Goal: Task Accomplishment & Management: Complete application form

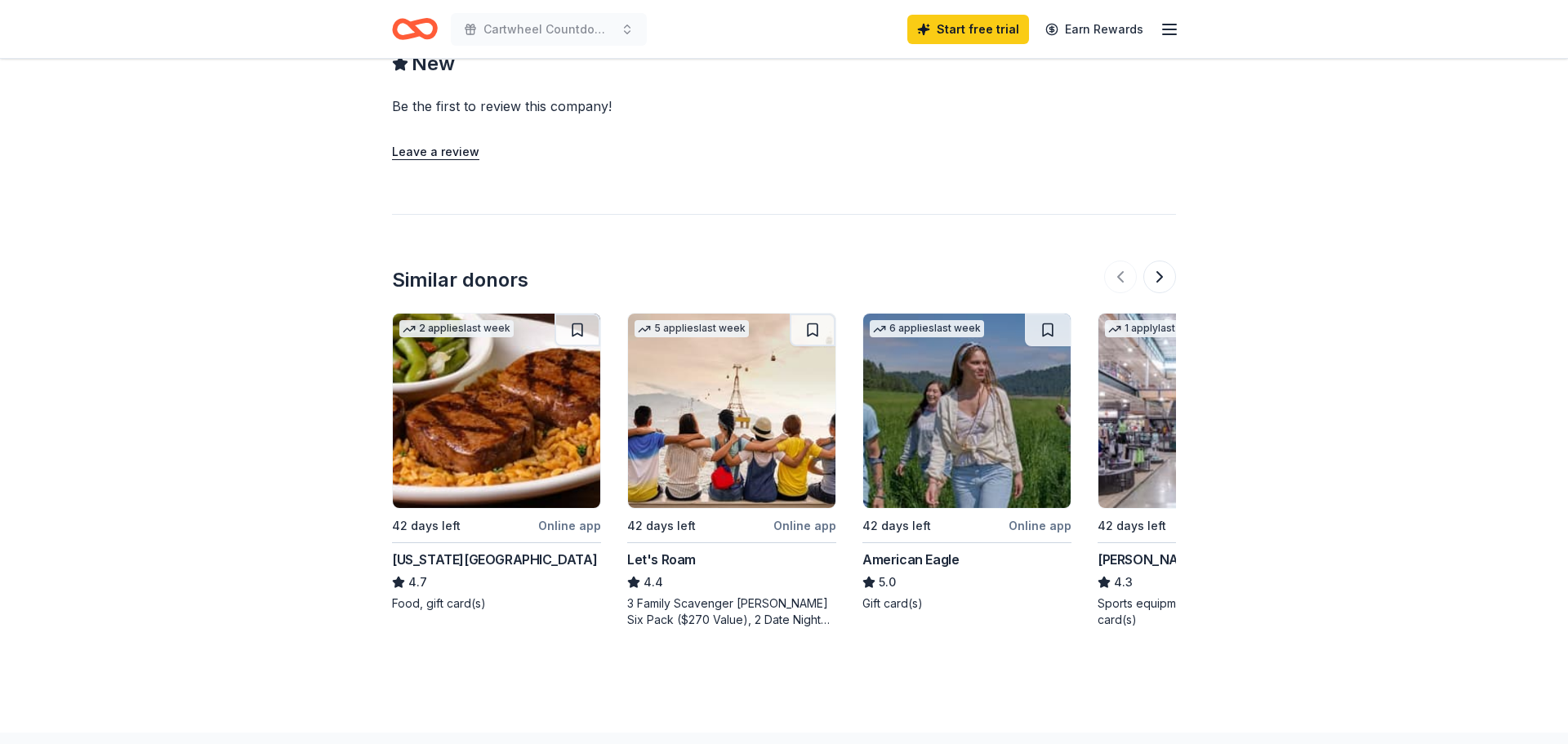
scroll to position [1471, 0]
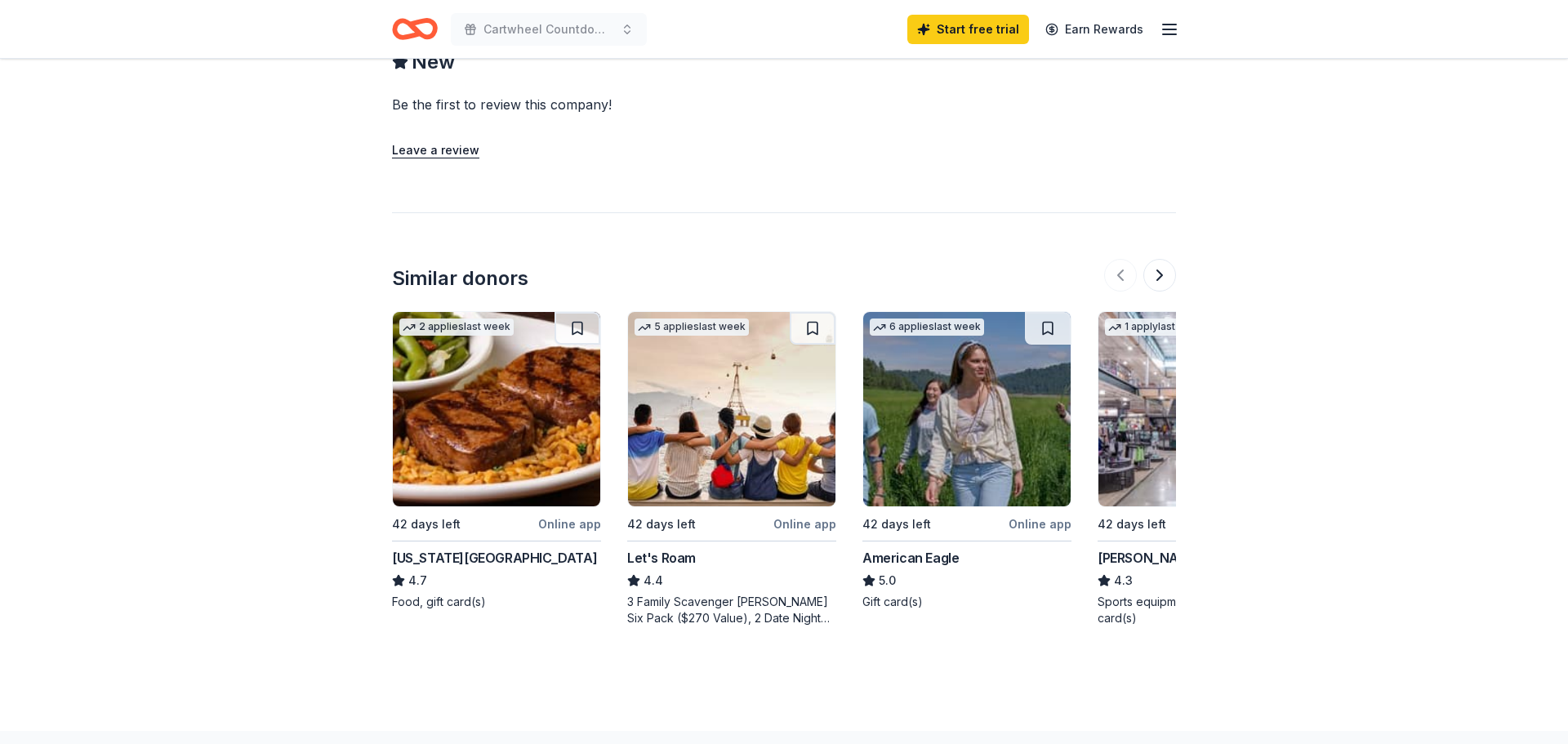
click at [901, 547] on div "American Eagle" at bounding box center [910, 557] width 96 height 19
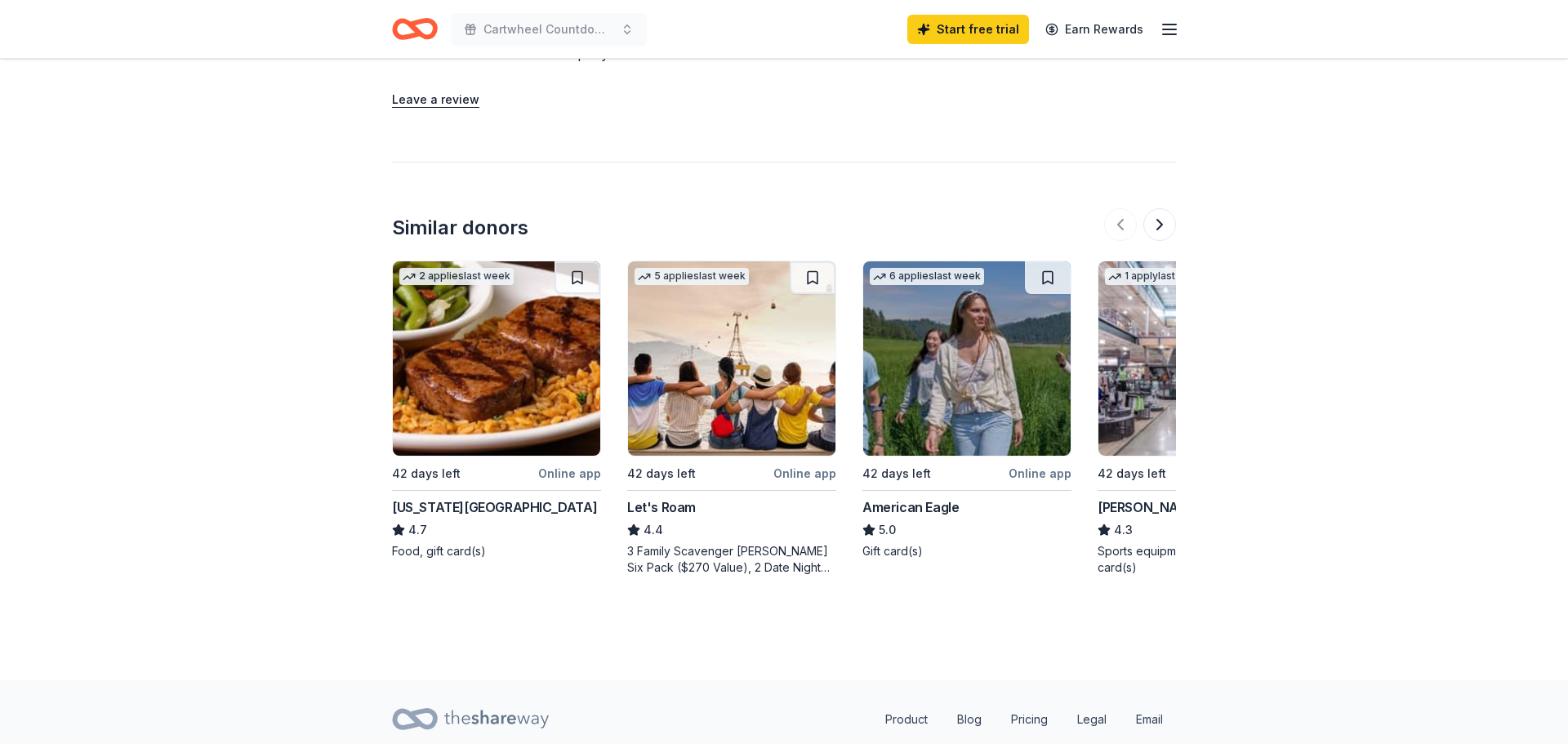
scroll to position [1536, 0]
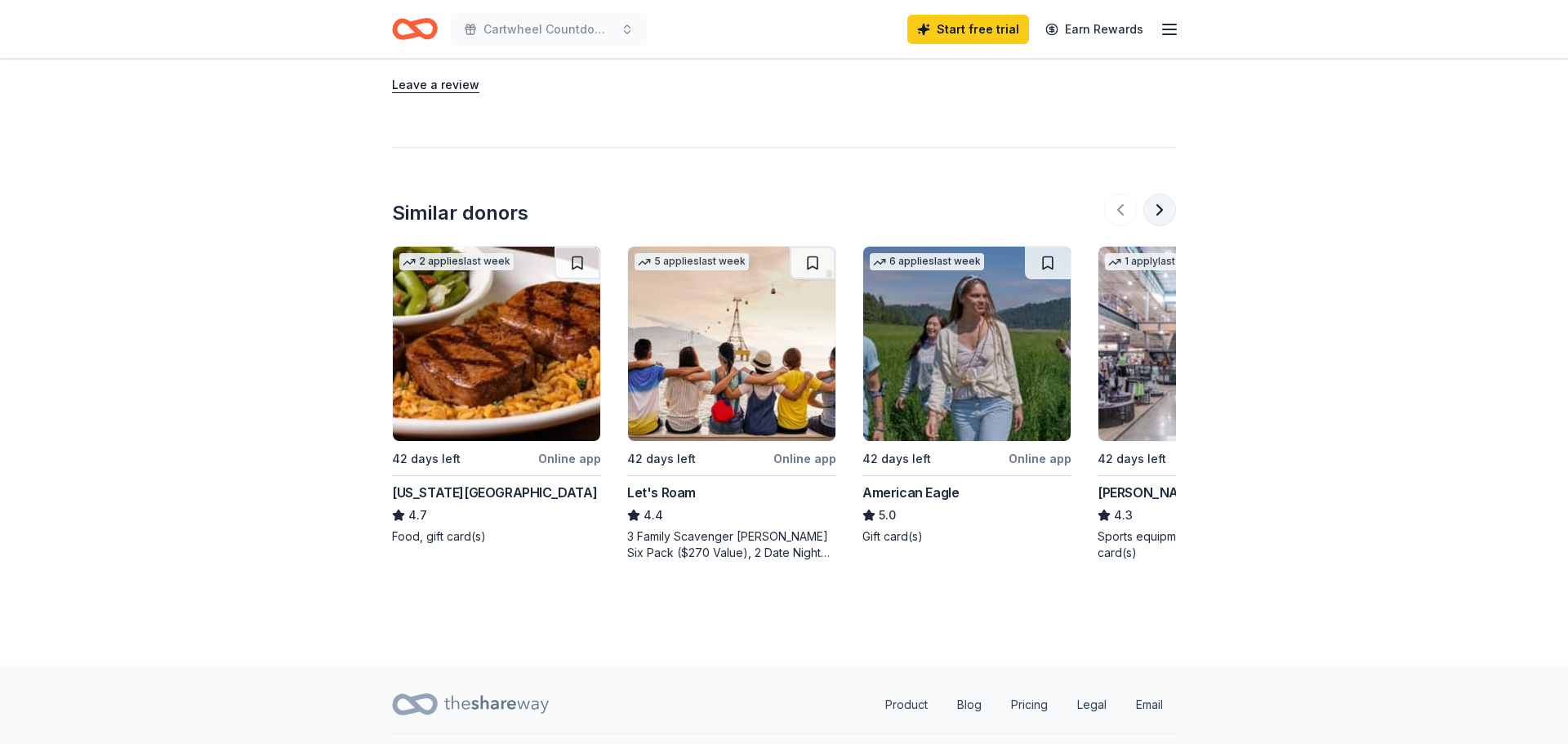
click at [1156, 194] on button at bounding box center [1159, 210] width 33 height 33
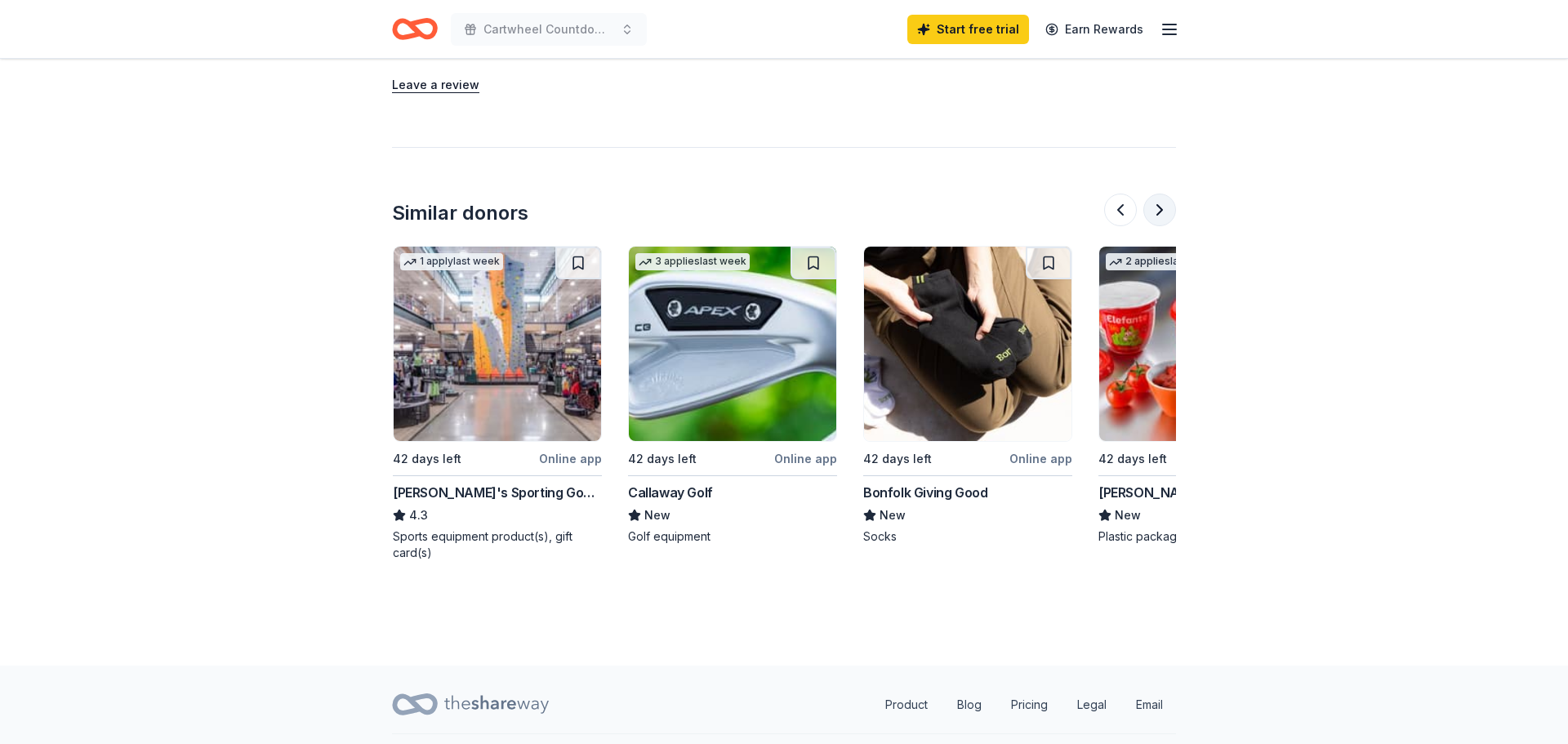
scroll to position [0, 706]
click at [489, 320] on img at bounding box center [497, 343] width 207 height 195
click at [1160, 194] on button at bounding box center [1159, 210] width 33 height 33
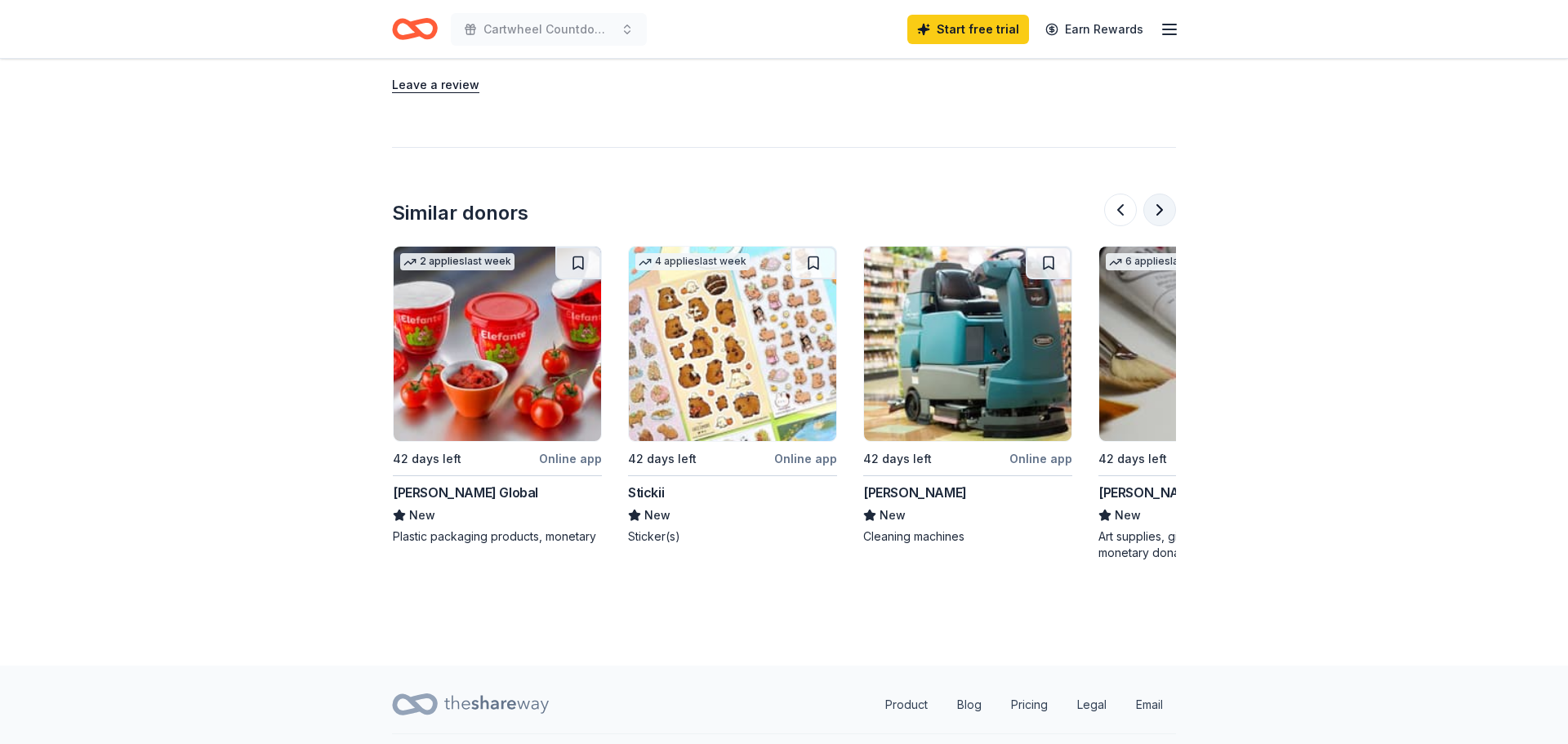
scroll to position [0, 1411]
click at [1160, 194] on button at bounding box center [1159, 210] width 33 height 33
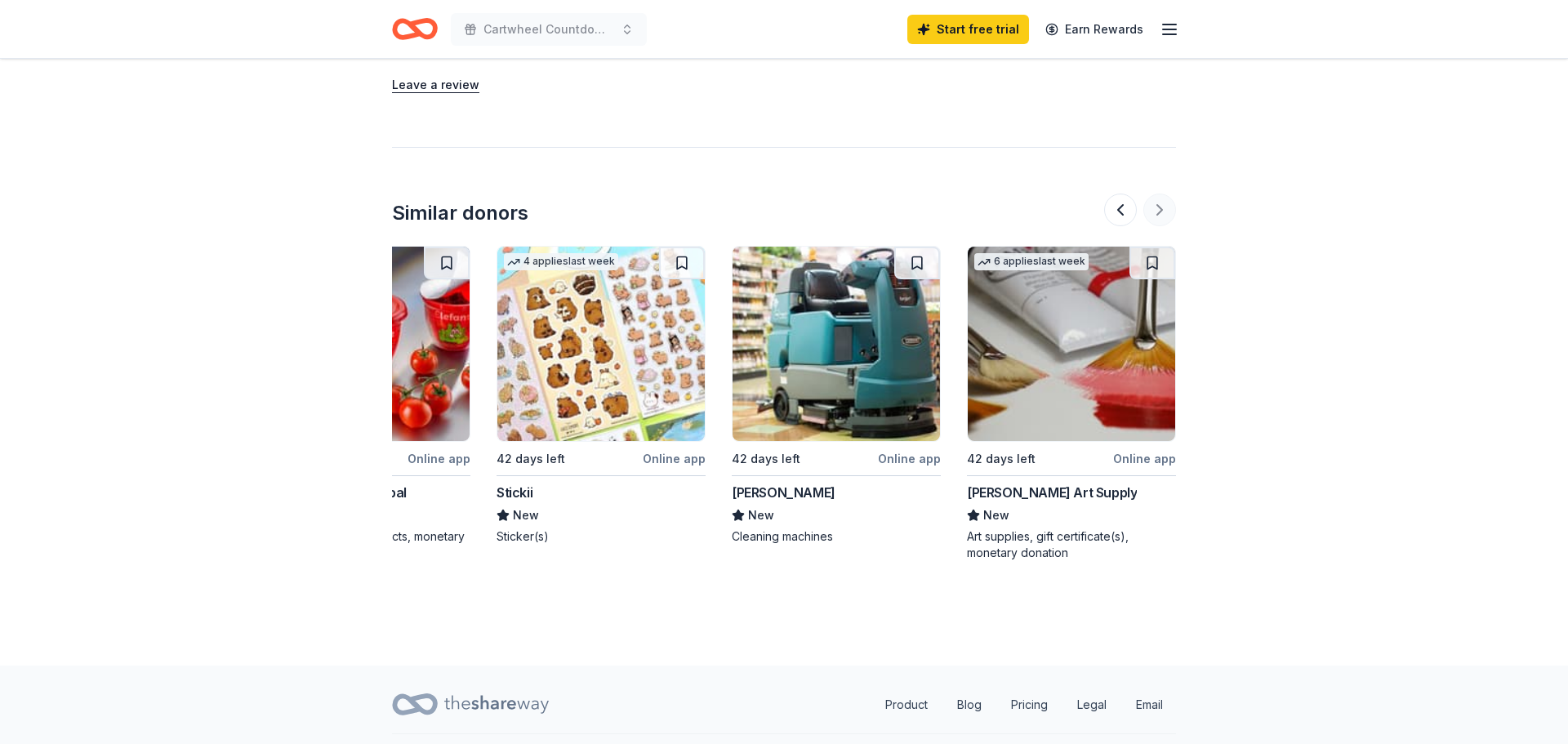
click at [1160, 194] on div at bounding box center [1139, 210] width 72 height 33
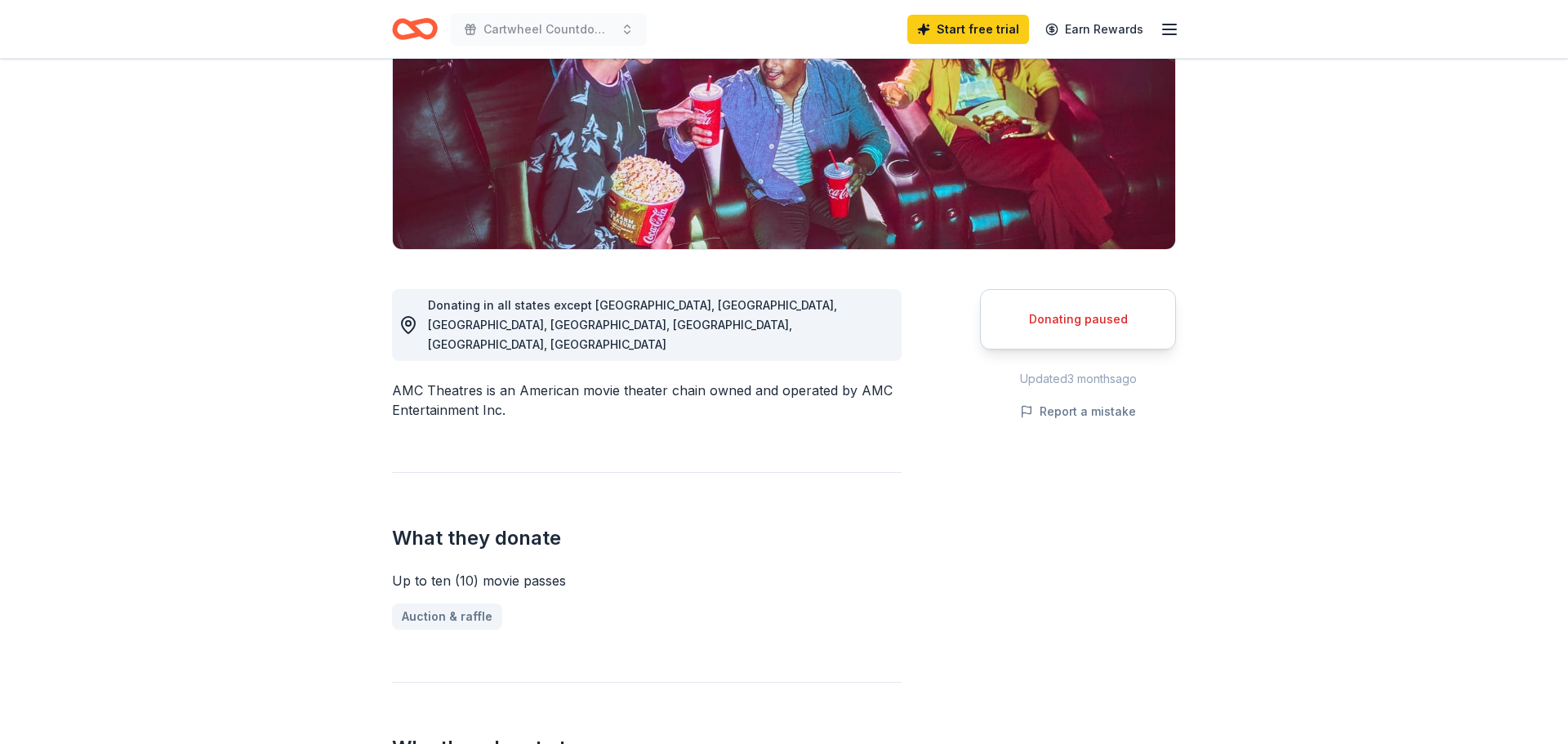
scroll to position [0, 0]
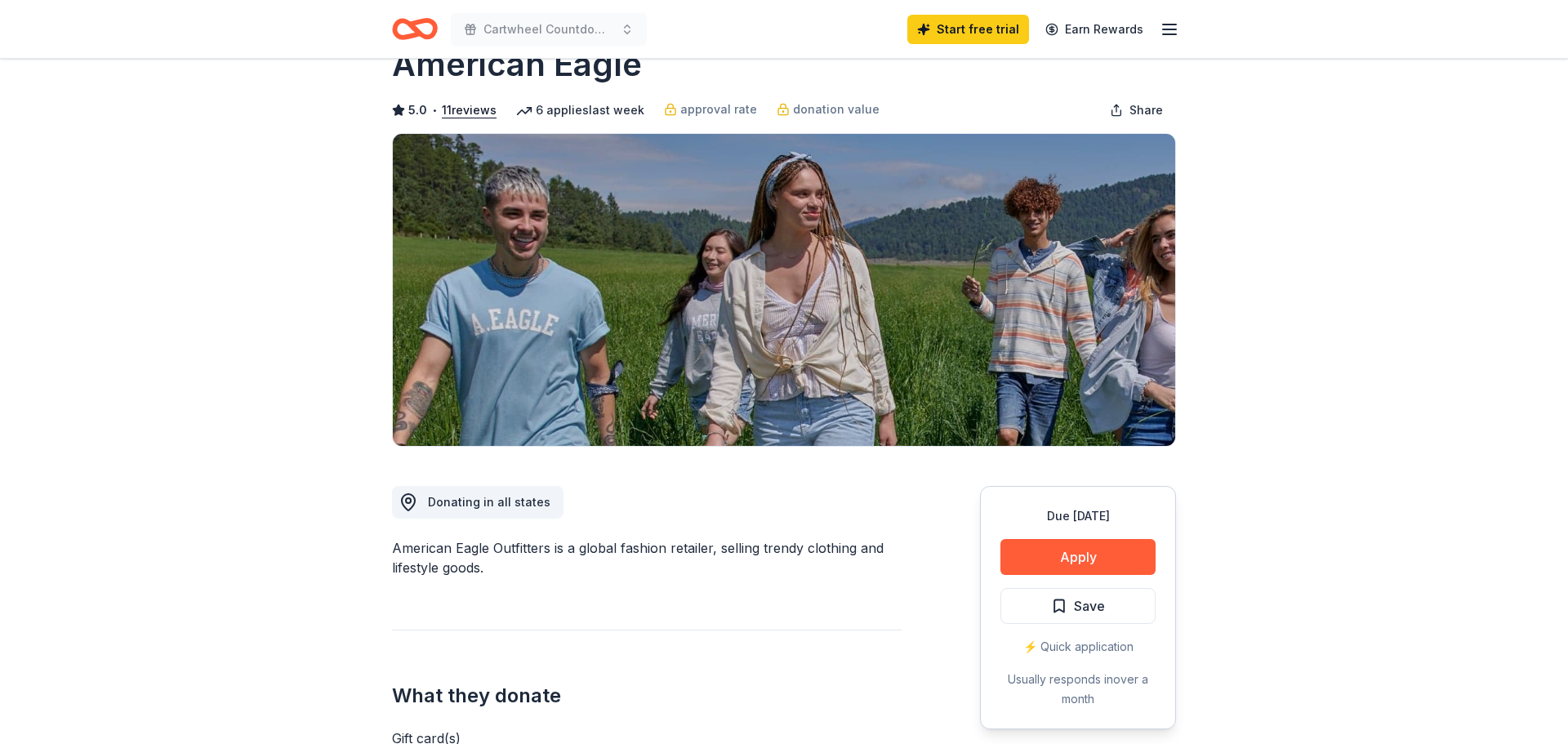
scroll to position [50, 0]
click at [1102, 550] on button "Apply" at bounding box center [1078, 556] width 155 height 35
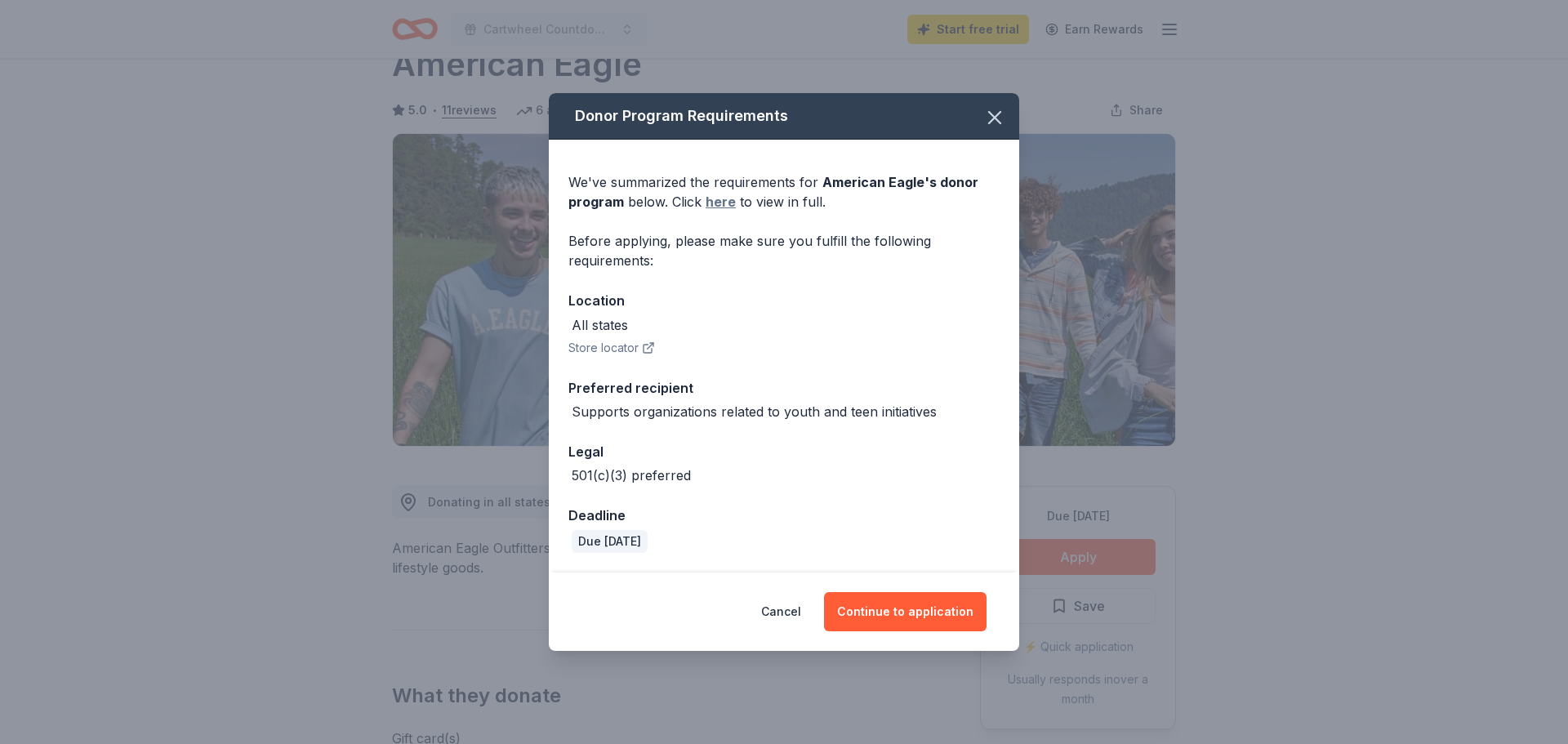
click at [717, 200] on link "here" at bounding box center [721, 201] width 31 height 19
click at [997, 105] on button "button" at bounding box center [994, 117] width 35 height 35
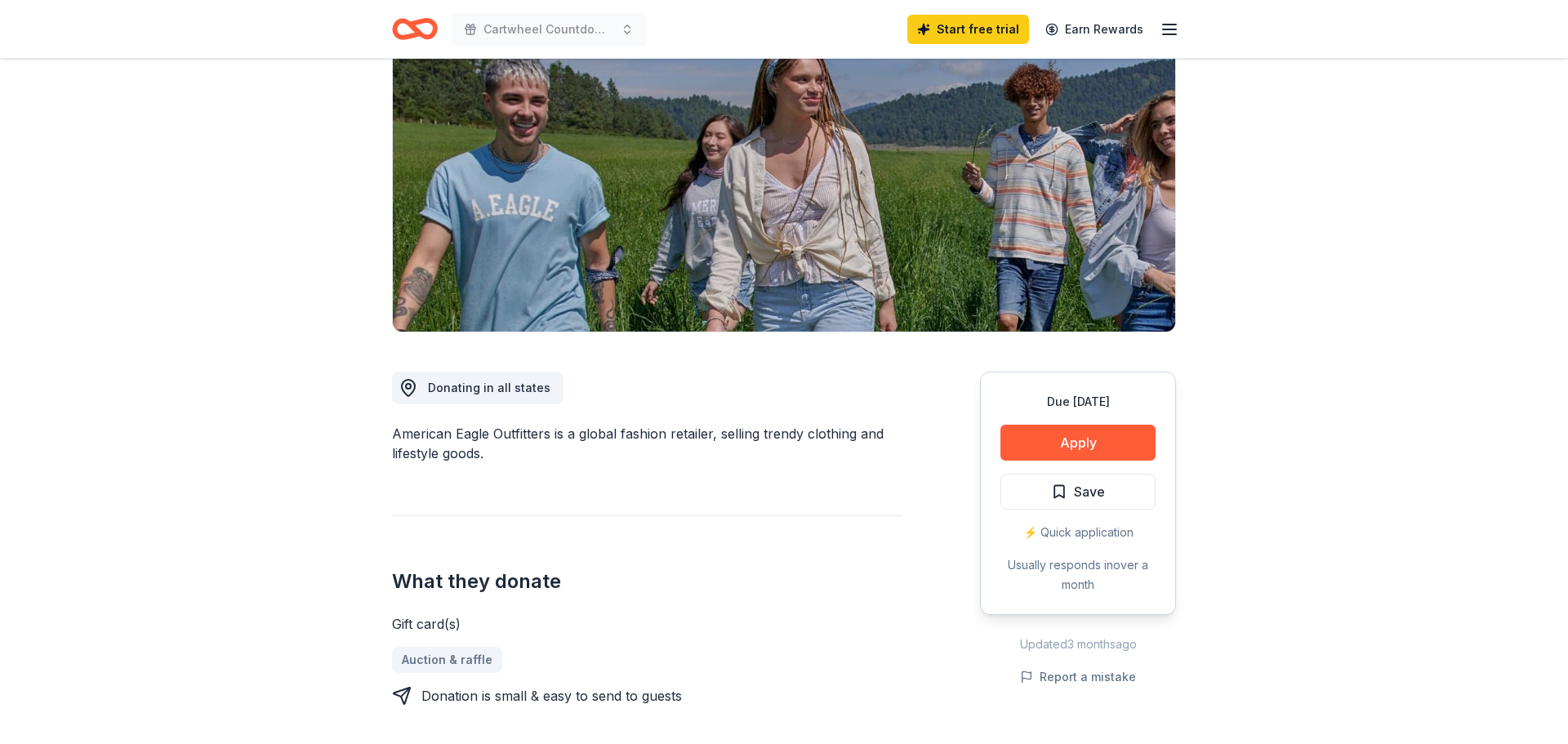
scroll to position [0, 0]
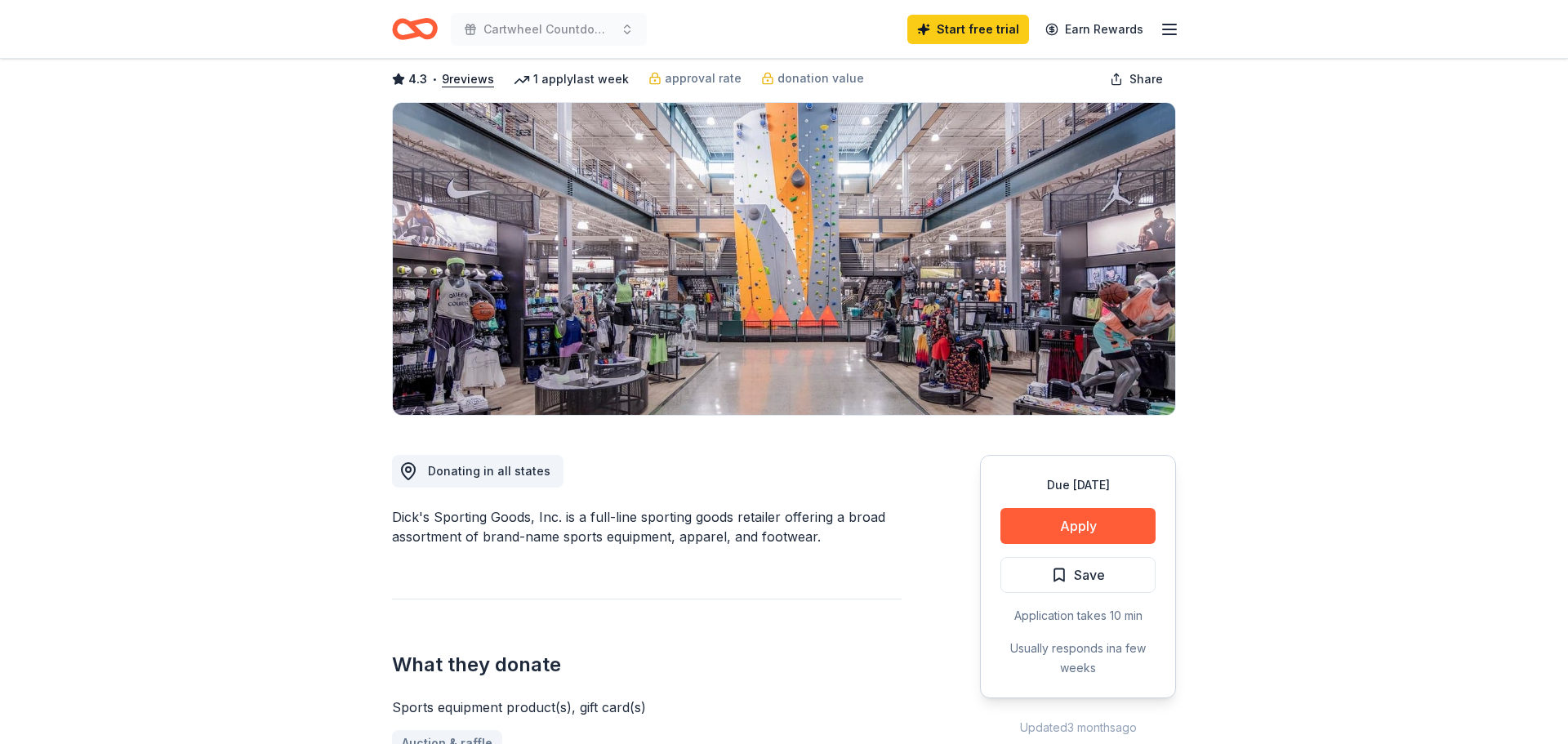
scroll to position [81, 0]
click at [1097, 523] on button "Apply" at bounding box center [1078, 524] width 155 height 35
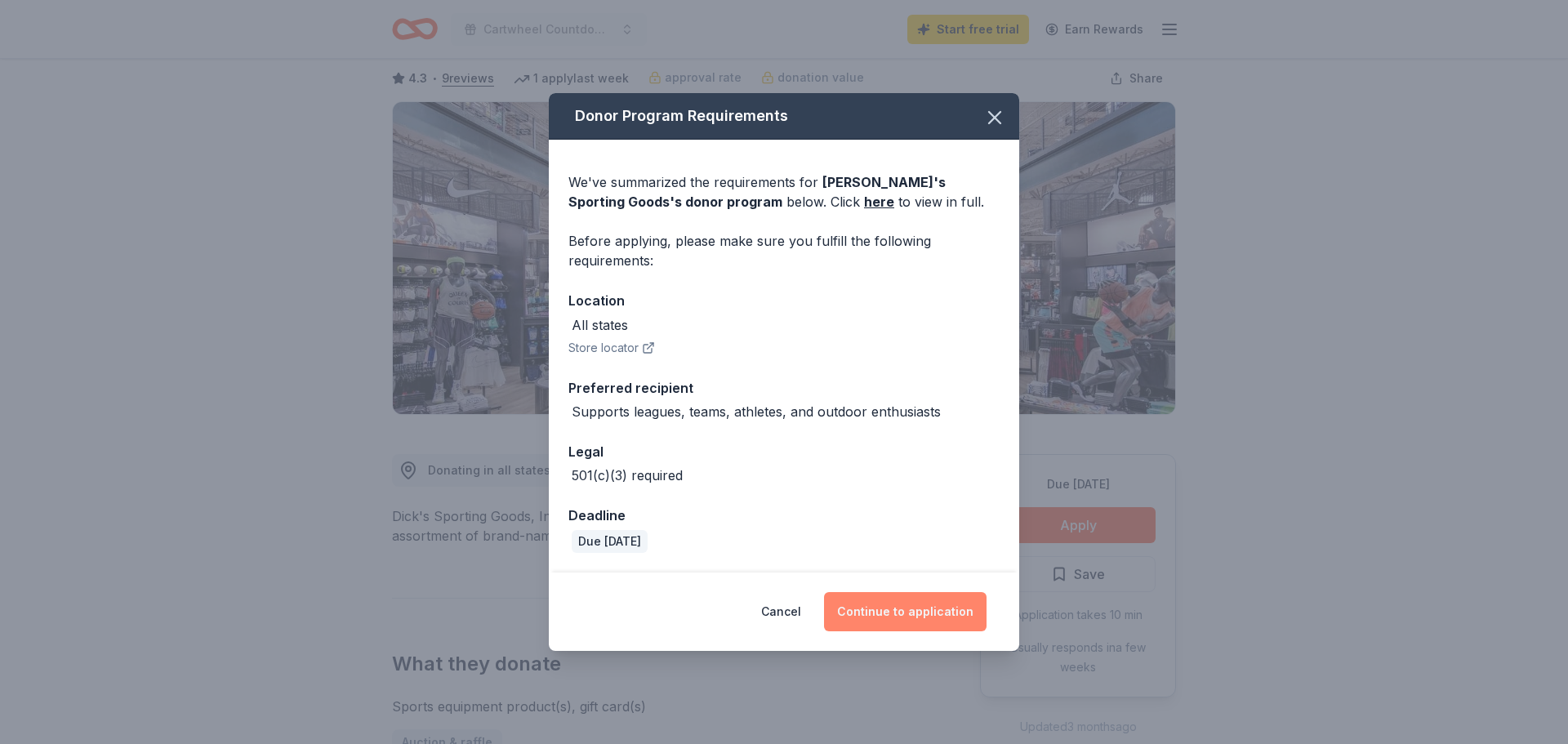
click at [927, 613] on button "Continue to application" at bounding box center [904, 611] width 162 height 39
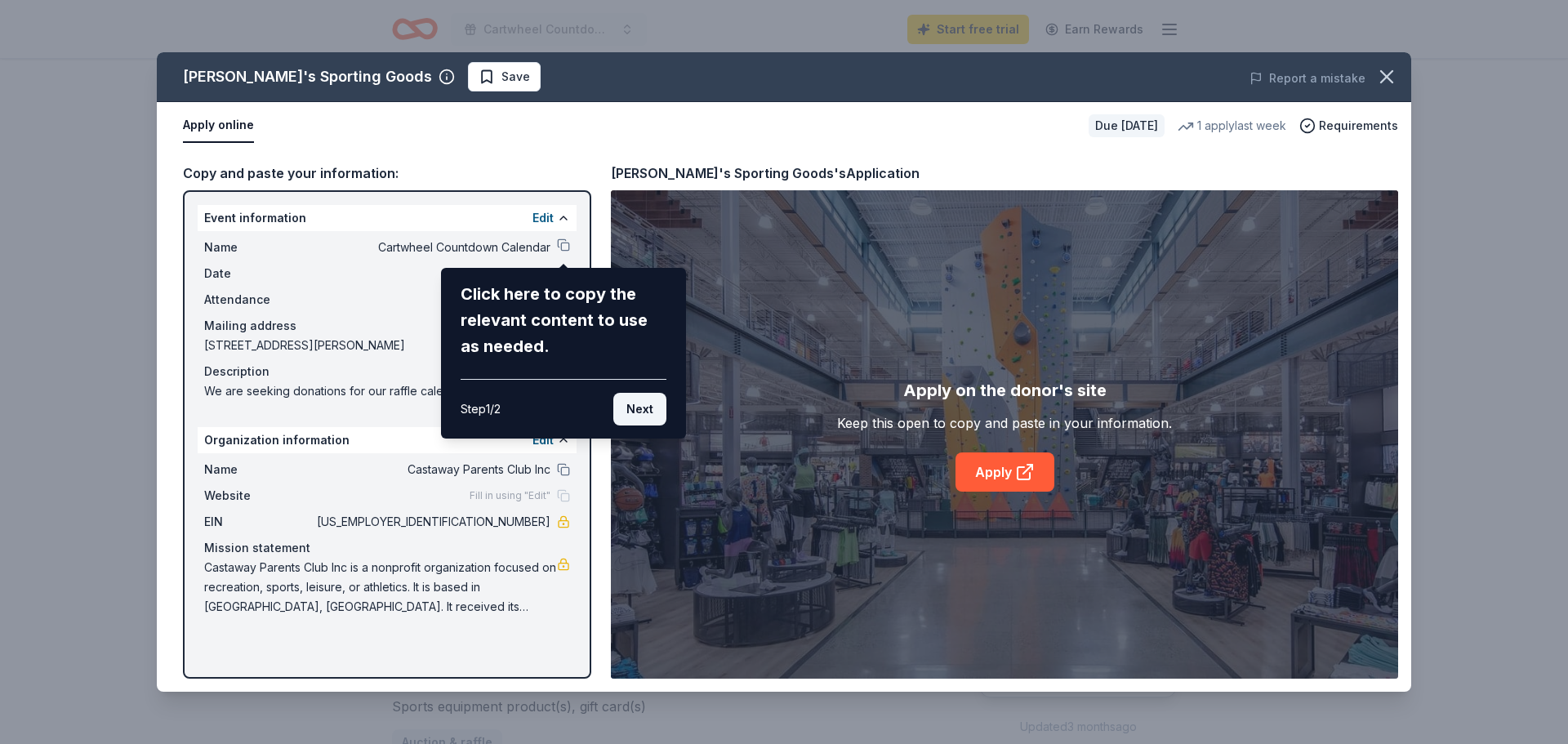
click at [636, 414] on button "Next" at bounding box center [639, 409] width 53 height 33
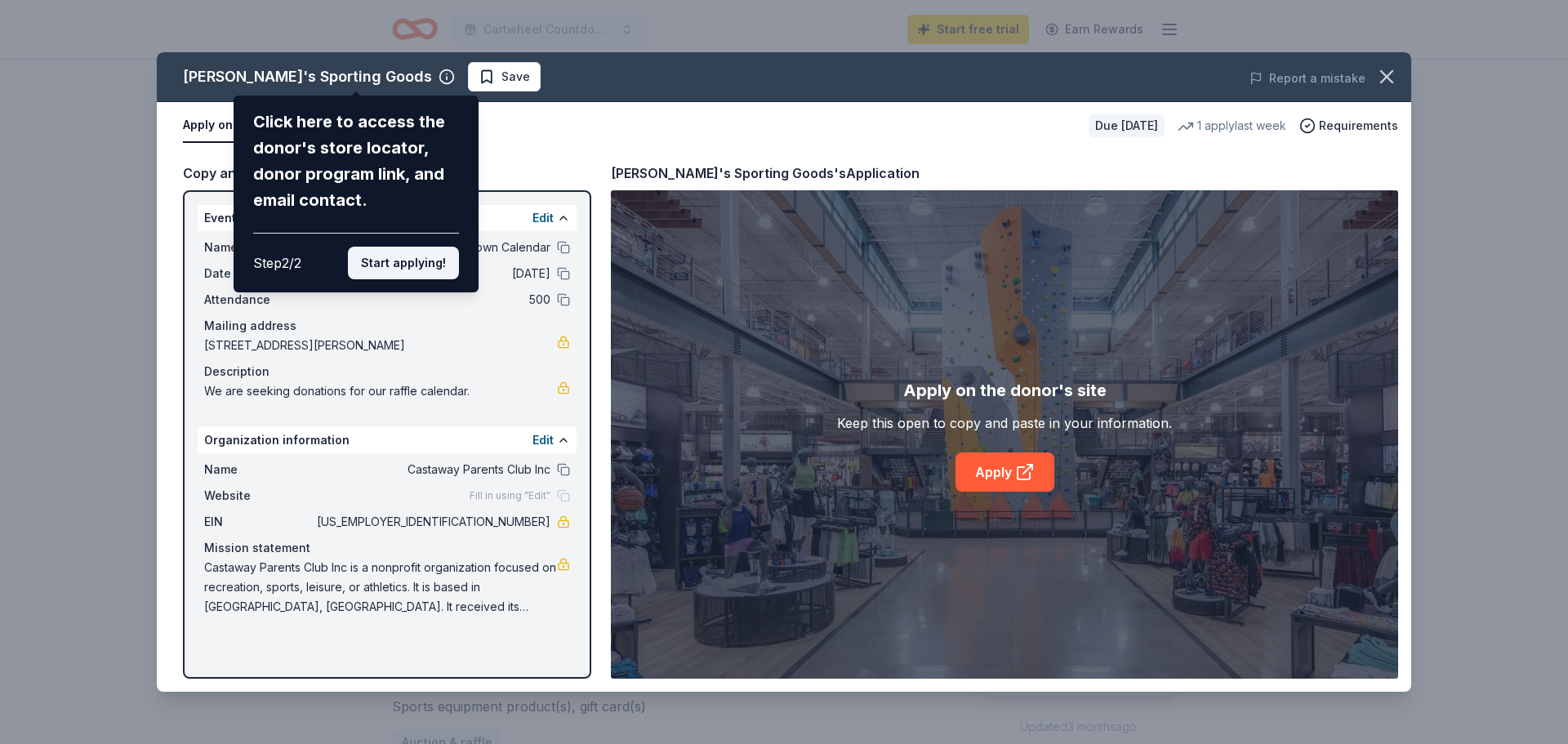
click at [427, 256] on button "Start applying!" at bounding box center [404, 263] width 111 height 33
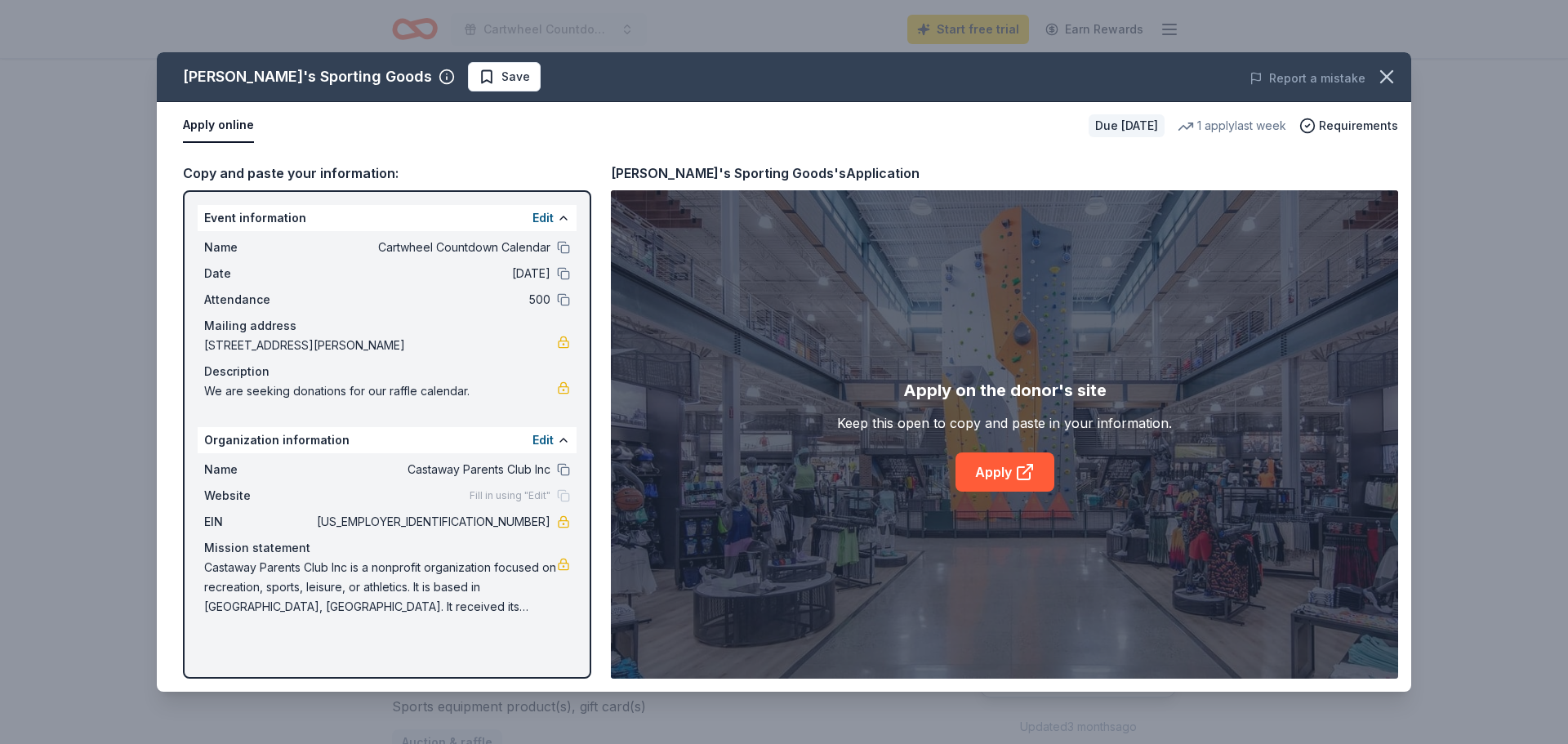
click at [977, 482] on div "[PERSON_NAME]'s Sporting Goods Save Report a mistake Apply online Due [DATE] 1 …" at bounding box center [784, 371] width 1254 height 639
click at [983, 480] on div "[PERSON_NAME]'s Sporting Goods Save Report a mistake Apply online Due [DATE] 1 …" at bounding box center [784, 371] width 1254 height 639
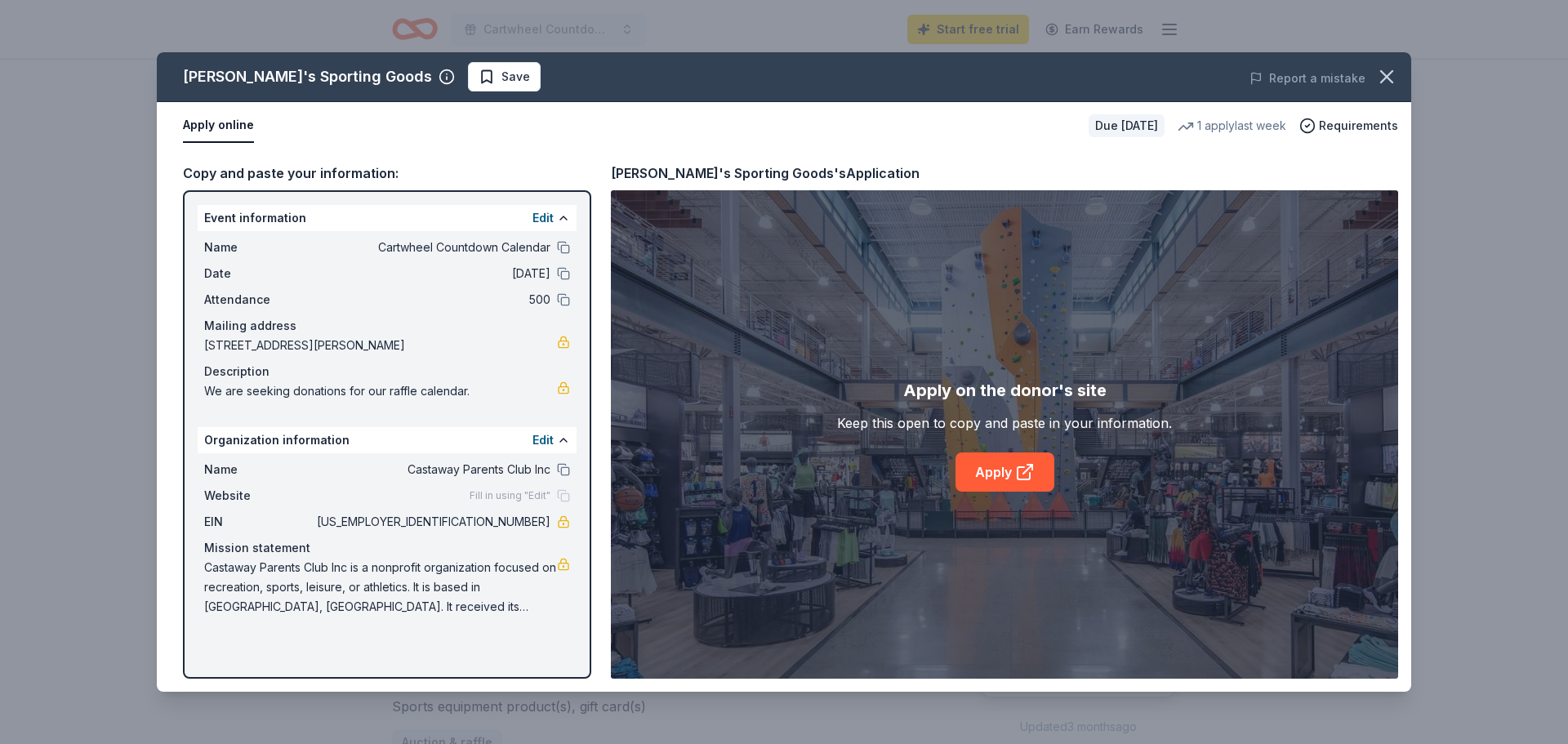
click at [983, 480] on div "[PERSON_NAME]'s Sporting Goods Save Report a mistake Apply online Due [DATE] 1 …" at bounding box center [784, 371] width 1254 height 639
click at [231, 132] on div "[PERSON_NAME]'s Sporting Goods Save Report a mistake Apply online Due [DATE] 1 …" at bounding box center [784, 371] width 1254 height 639
click at [1385, 80] on icon "button" at bounding box center [1387, 77] width 12 height 12
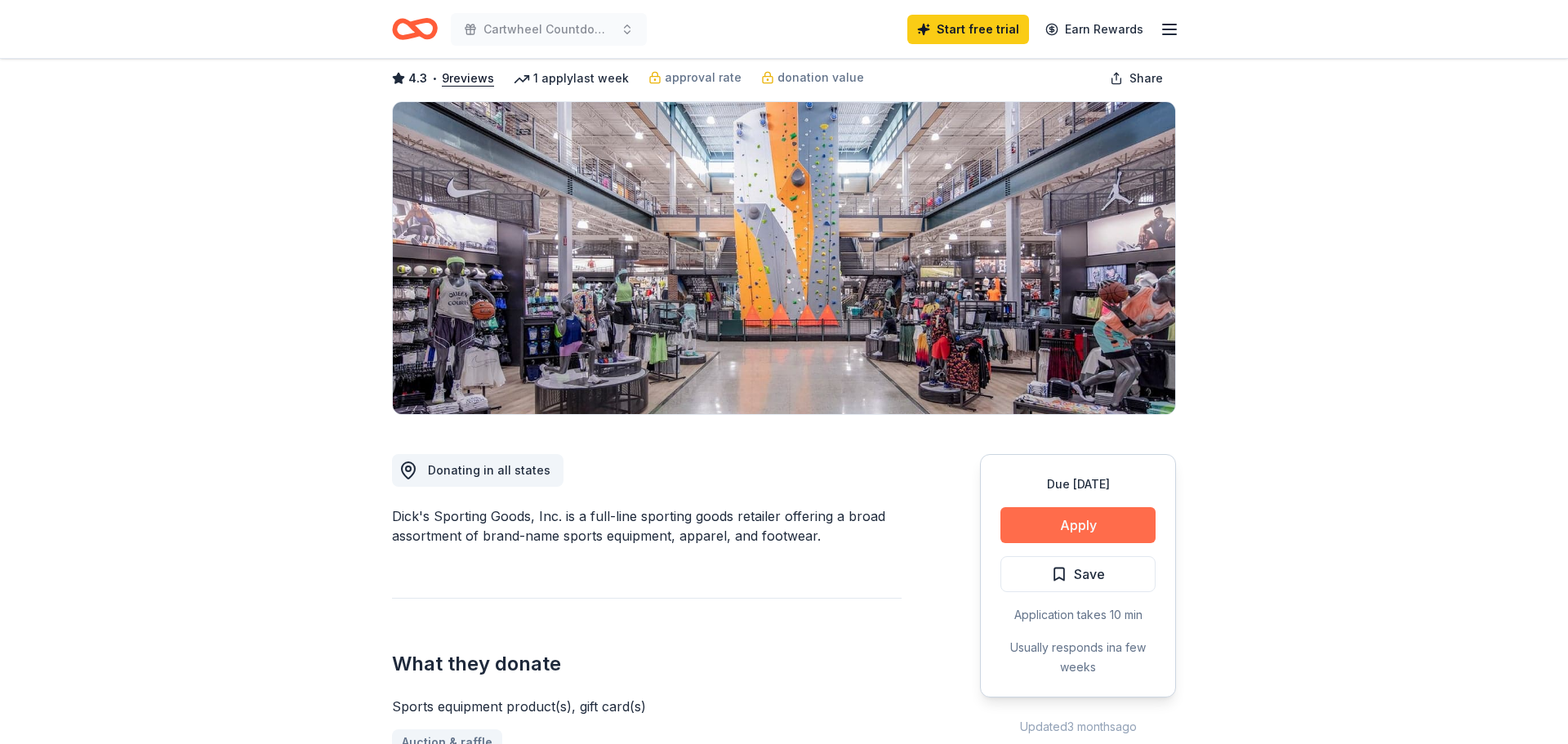
click at [1082, 523] on button "Apply" at bounding box center [1078, 524] width 155 height 35
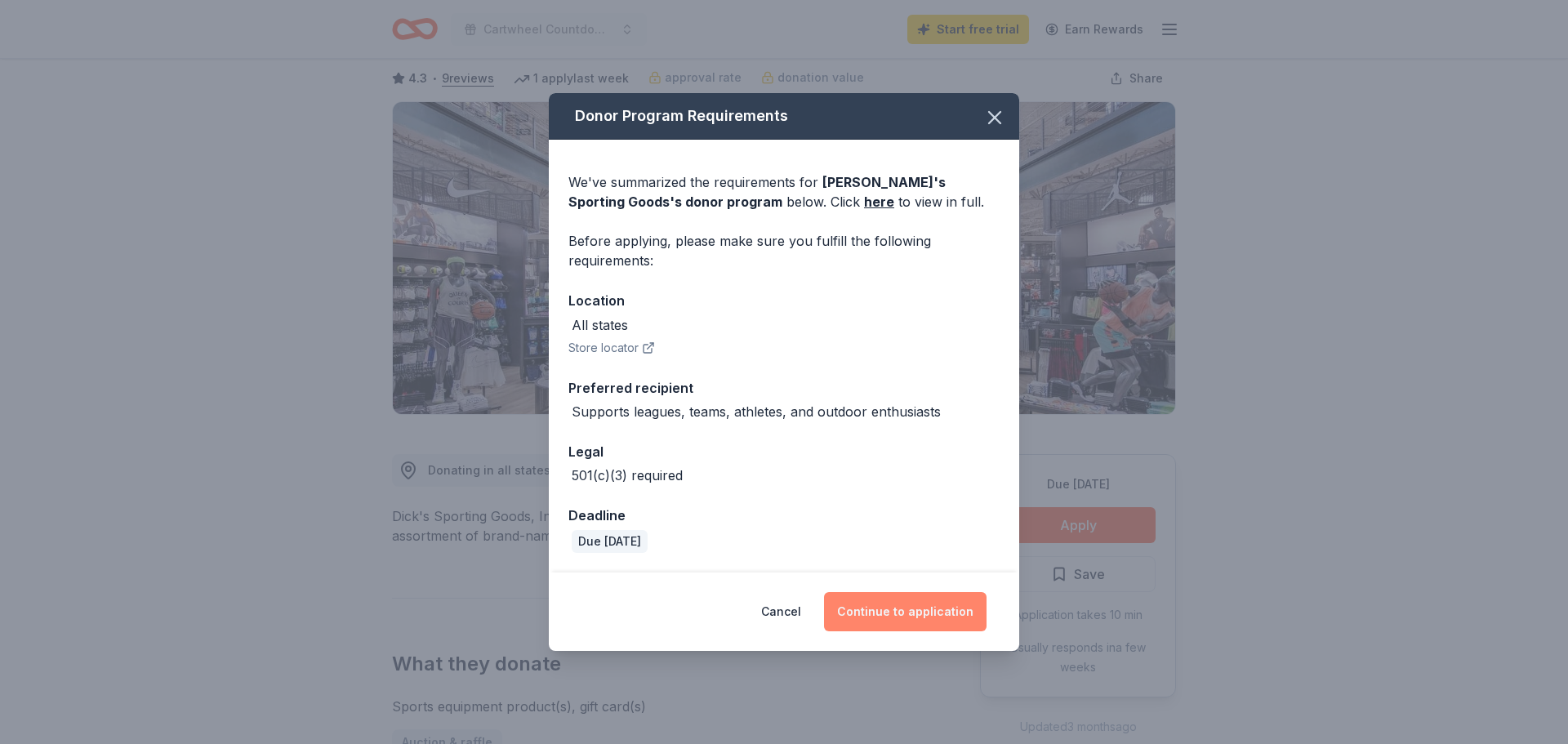
click at [890, 621] on button "Continue to application" at bounding box center [904, 611] width 162 height 39
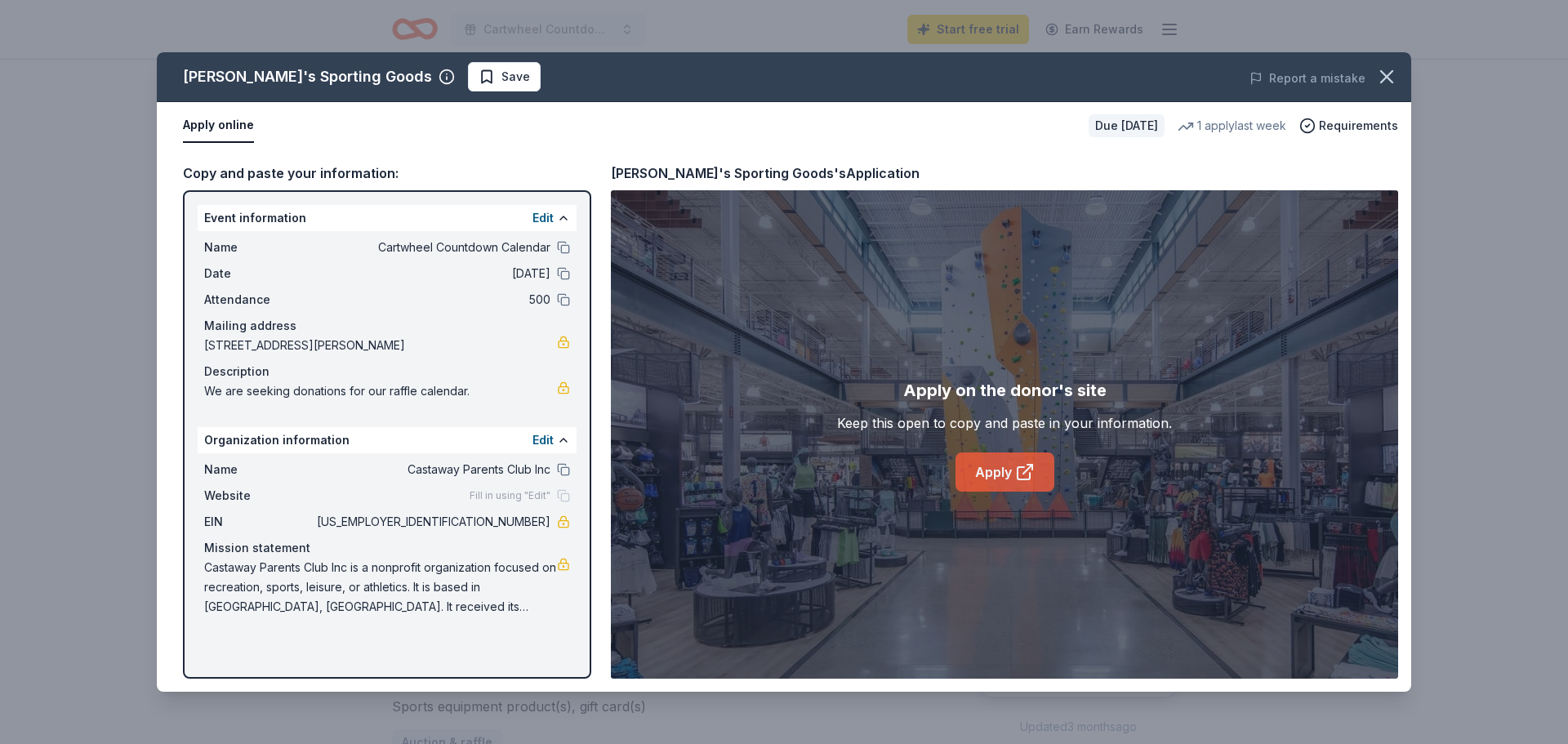
click at [1004, 473] on link "Apply" at bounding box center [1004, 472] width 99 height 39
click at [1388, 77] on icon "button" at bounding box center [1387, 77] width 12 height 12
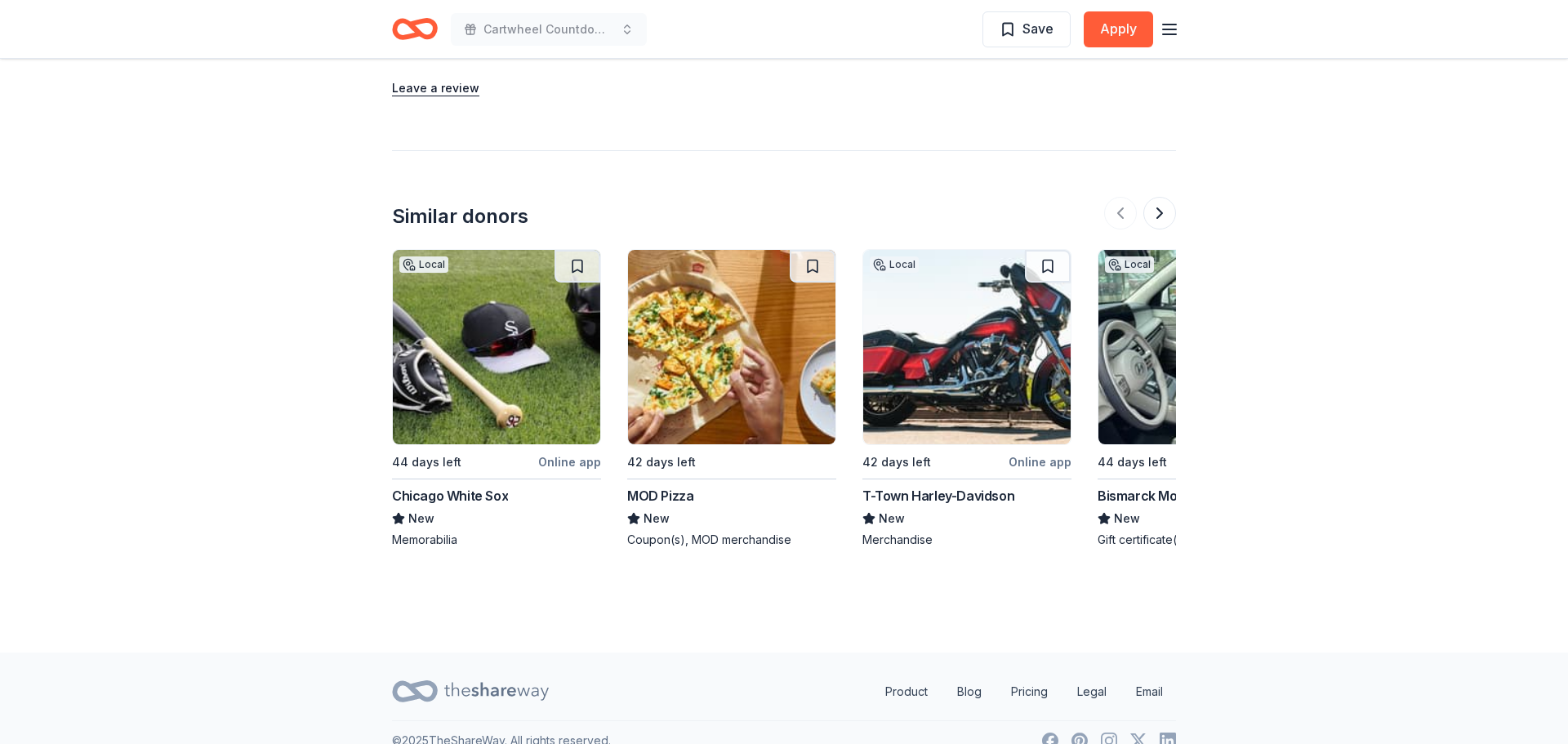
scroll to position [2104, 0]
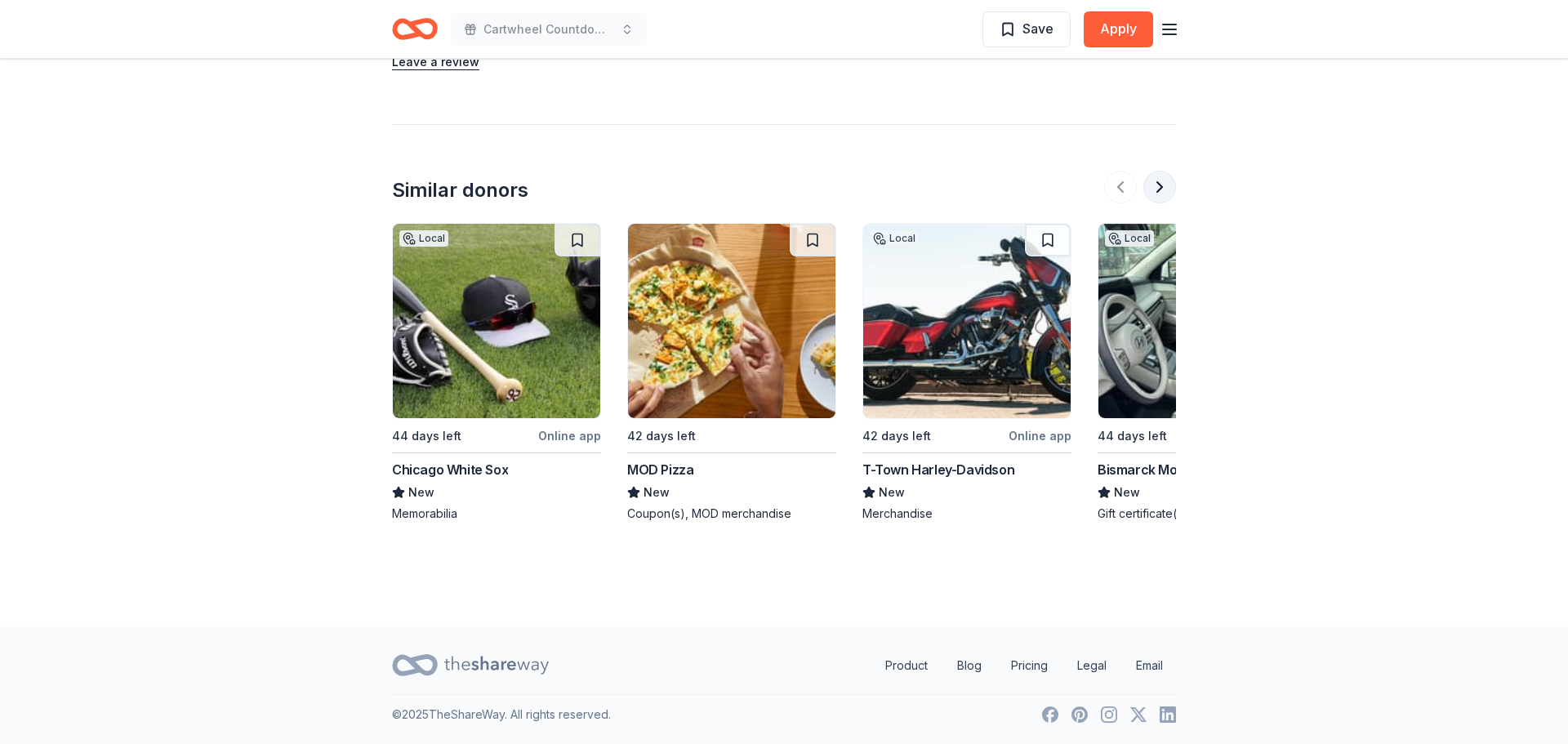
click at [1152, 184] on button at bounding box center [1159, 187] width 33 height 33
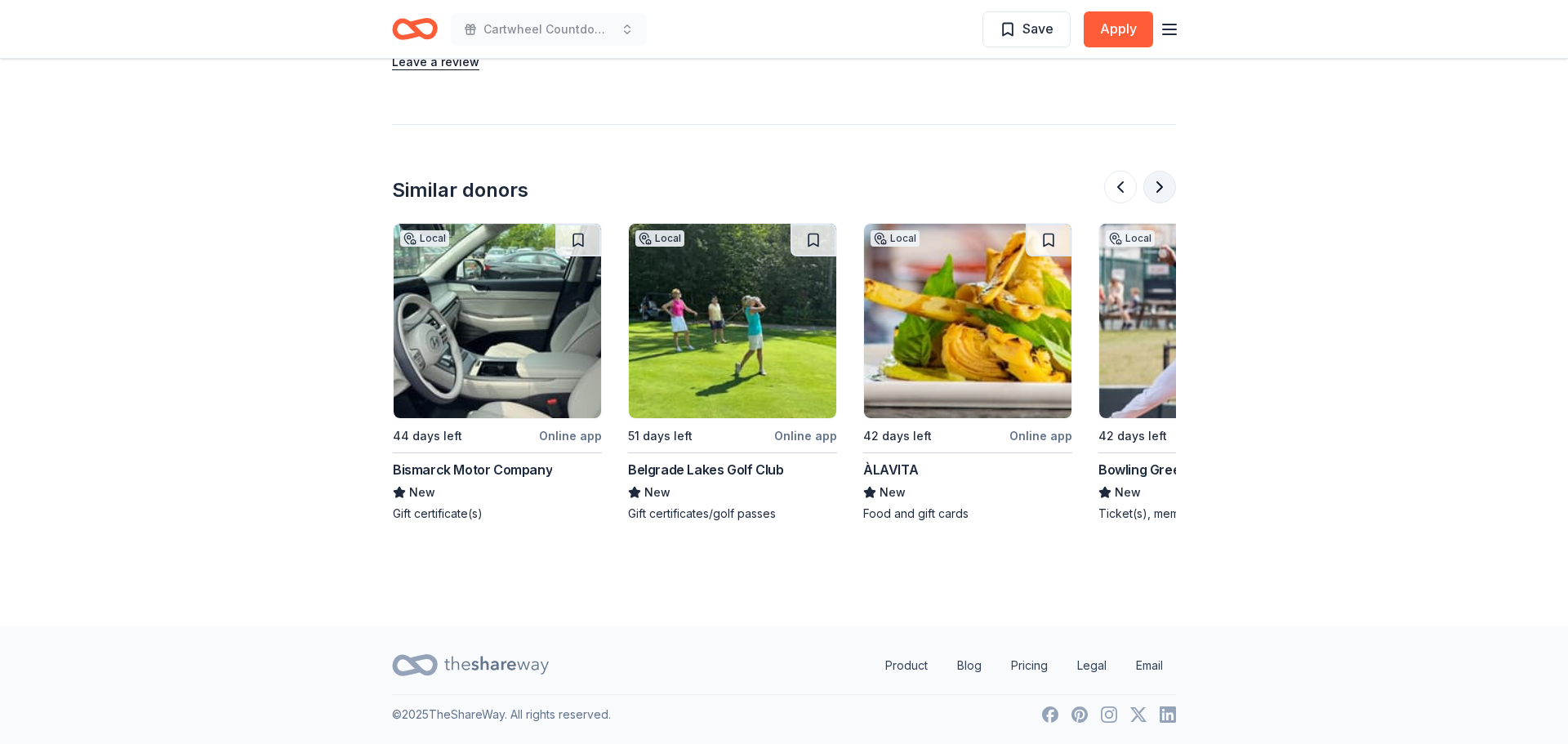
scroll to position [0, 706]
click at [1152, 184] on button at bounding box center [1159, 187] width 33 height 33
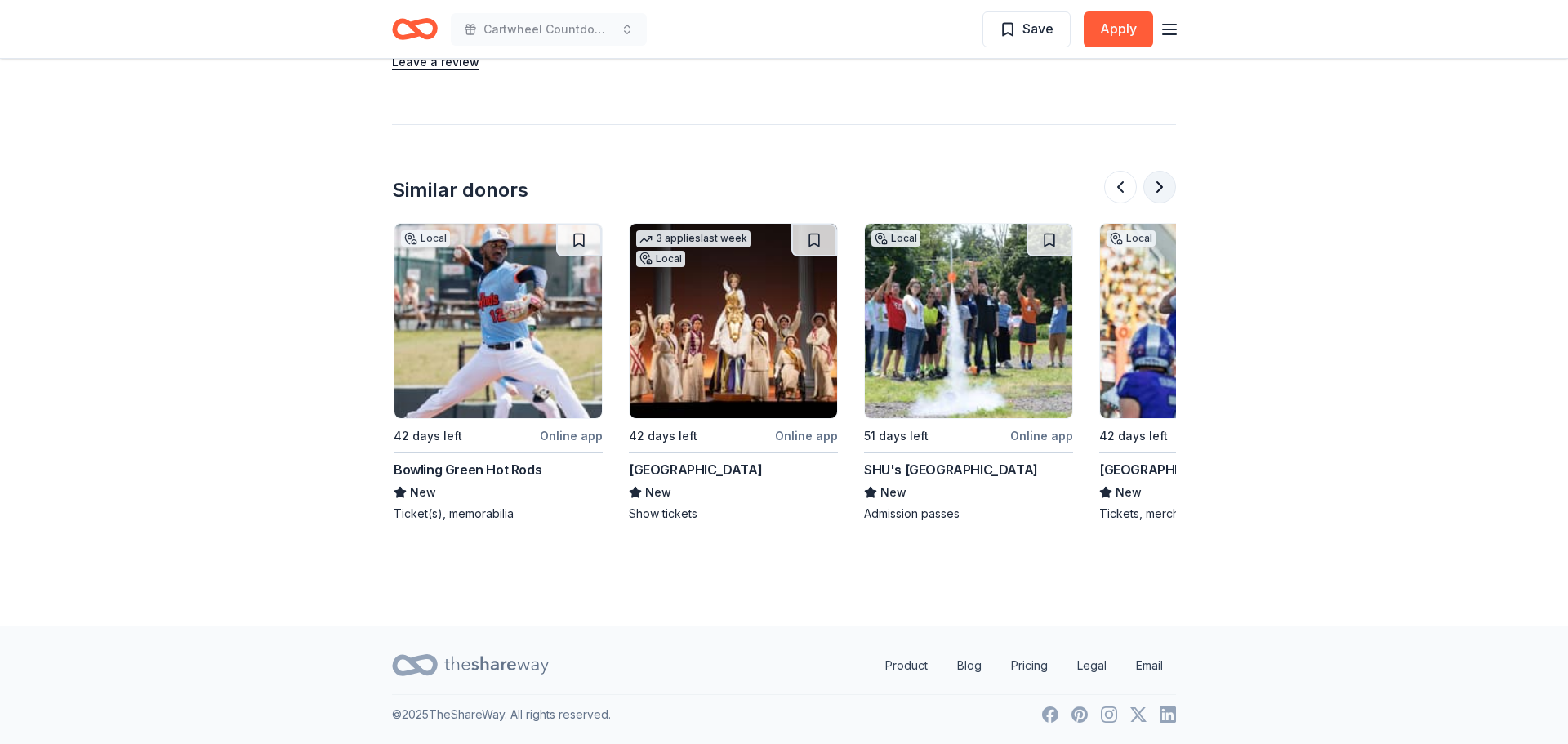
scroll to position [0, 1411]
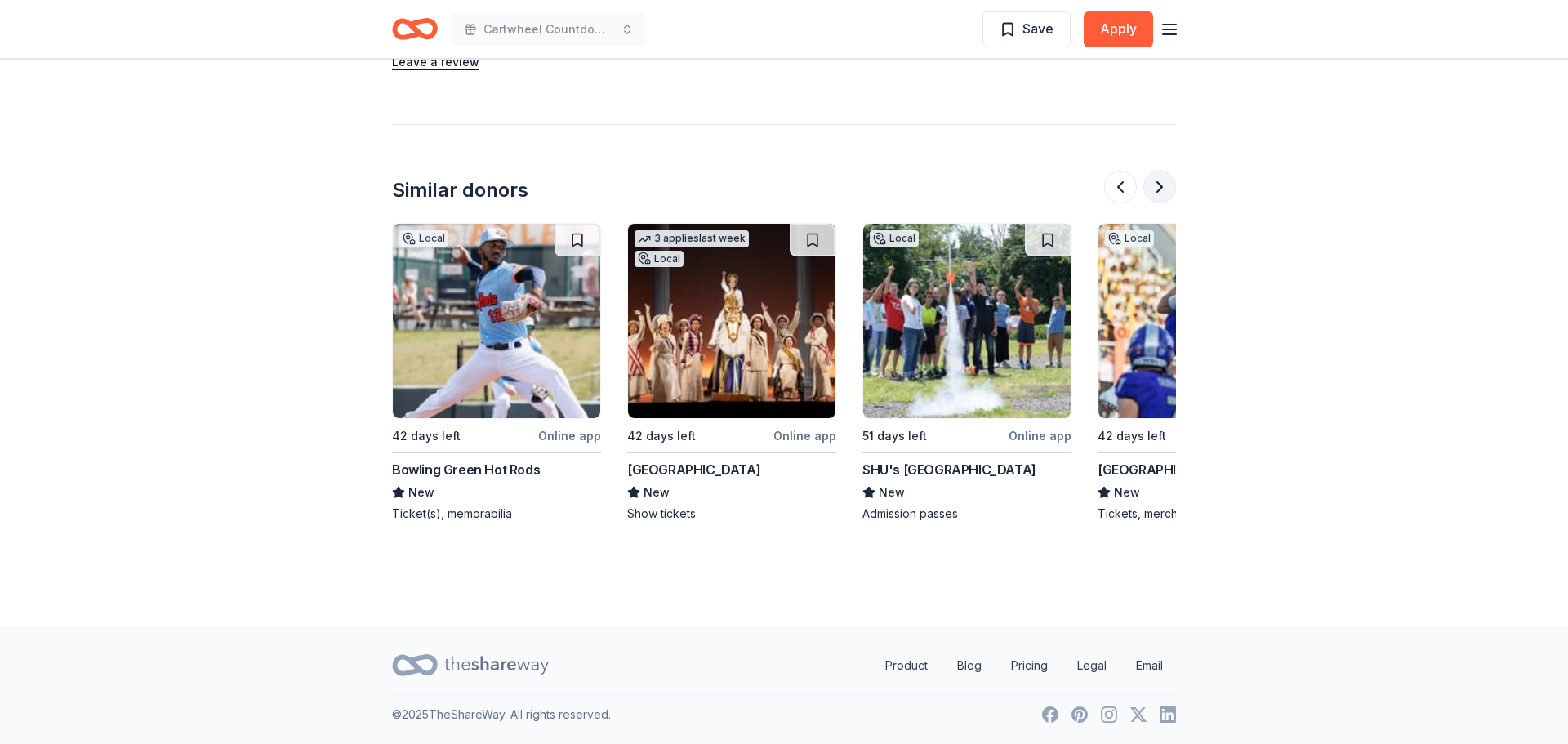
click at [1152, 184] on button at bounding box center [1159, 187] width 33 height 33
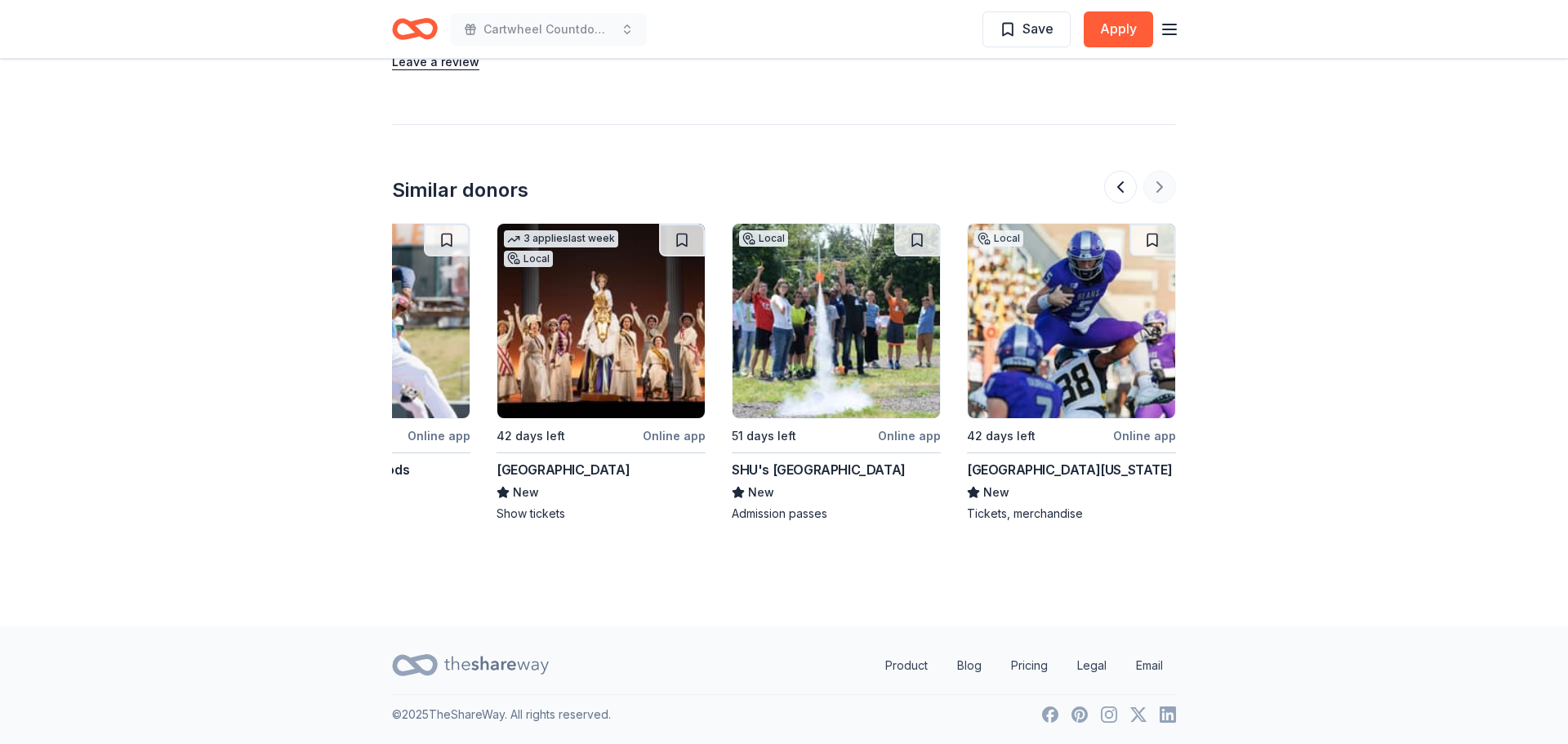
click at [1152, 184] on div at bounding box center [1139, 187] width 72 height 33
click at [1123, 184] on button at bounding box center [1120, 187] width 33 height 33
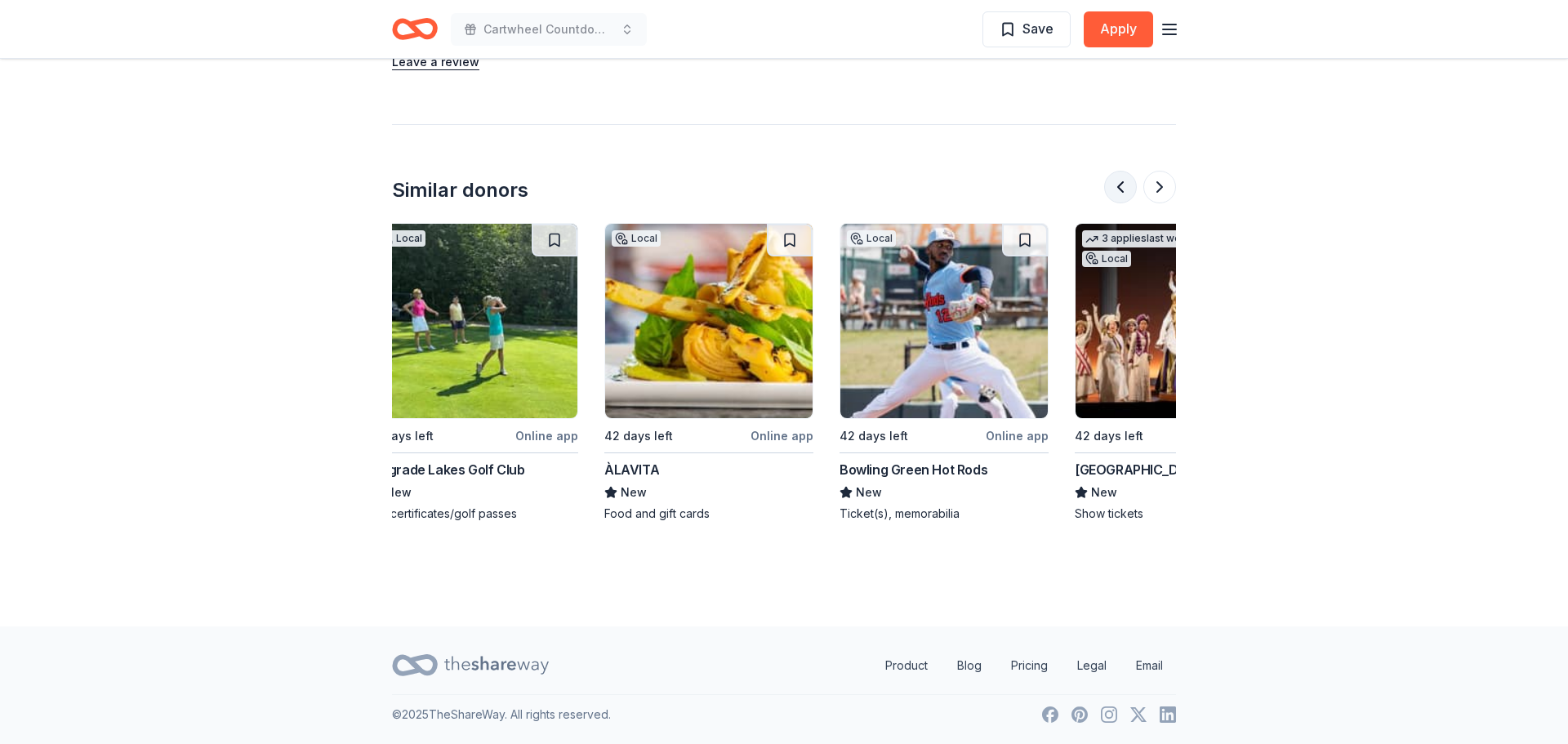
click at [1123, 184] on button at bounding box center [1120, 187] width 33 height 33
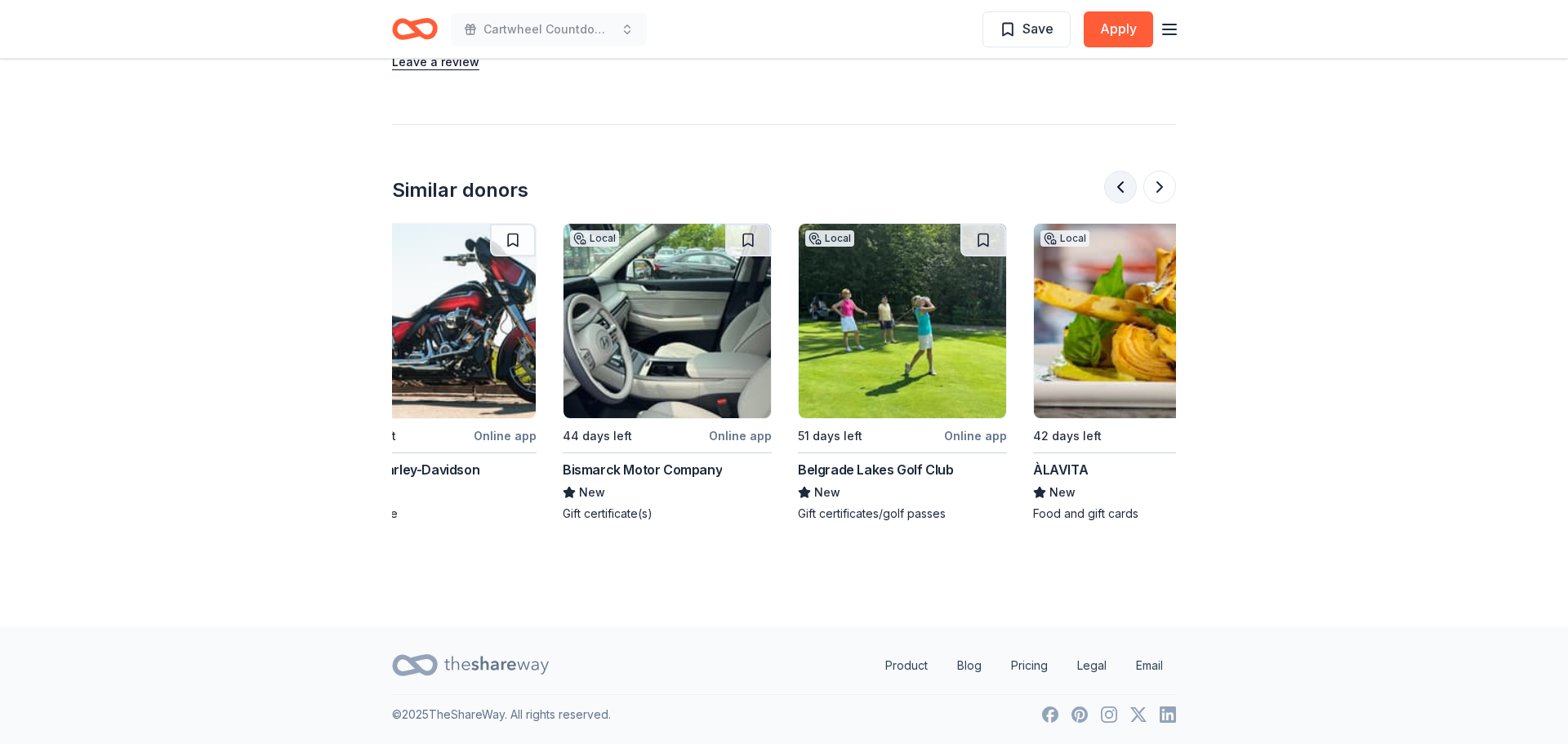
click at [1123, 184] on button at bounding box center [1120, 187] width 33 height 33
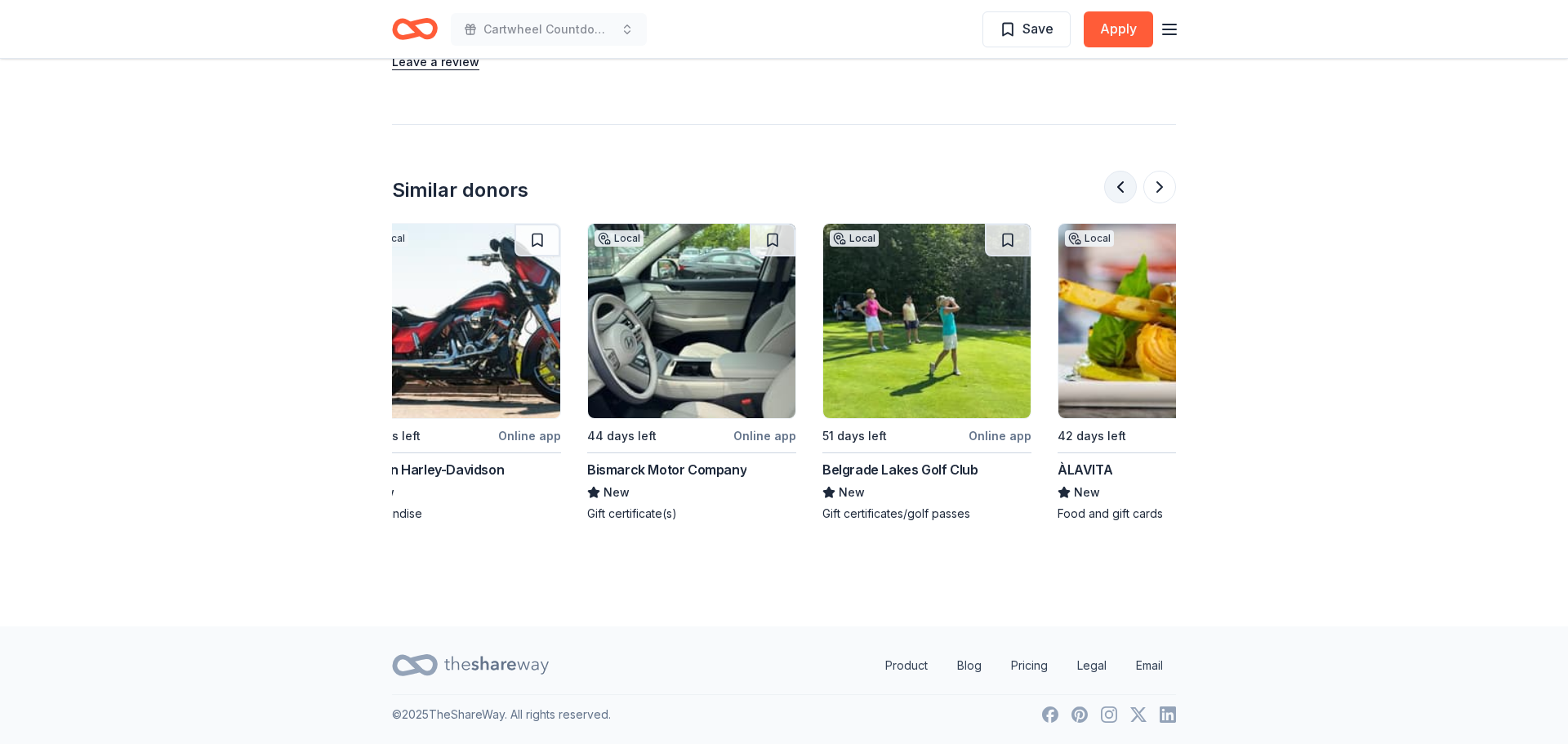
scroll to position [0, 63]
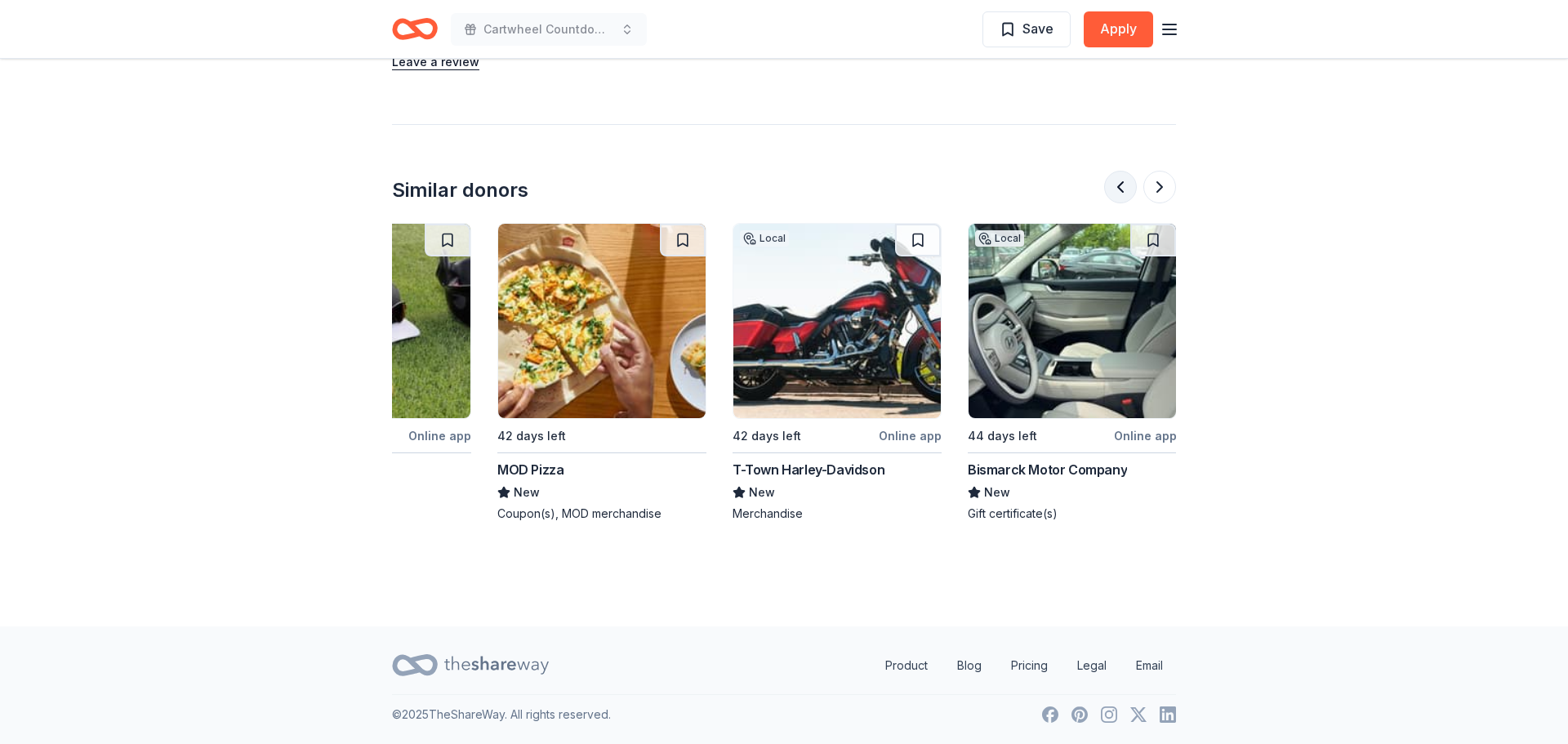
click at [1123, 184] on button at bounding box center [1120, 187] width 33 height 33
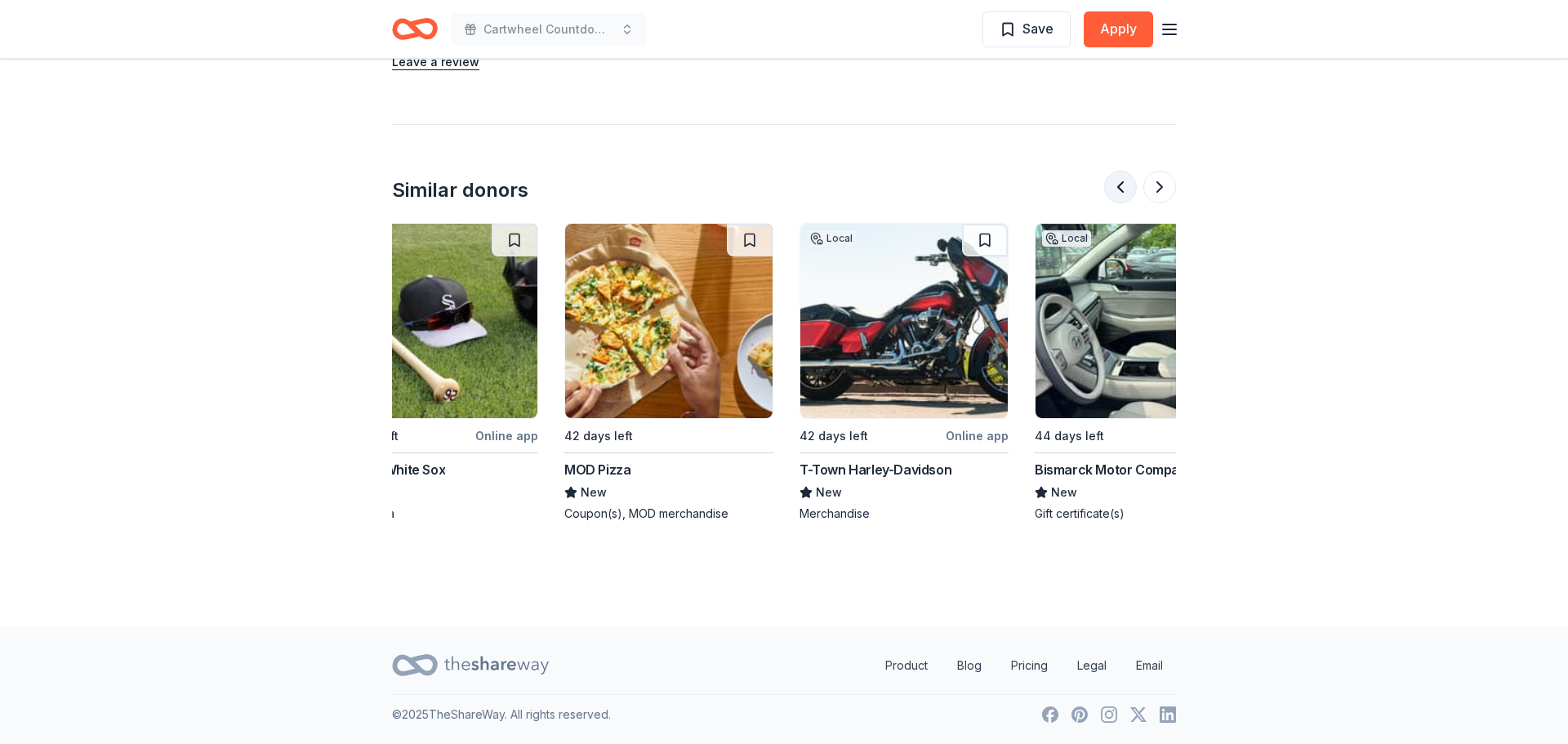
scroll to position [0, 0]
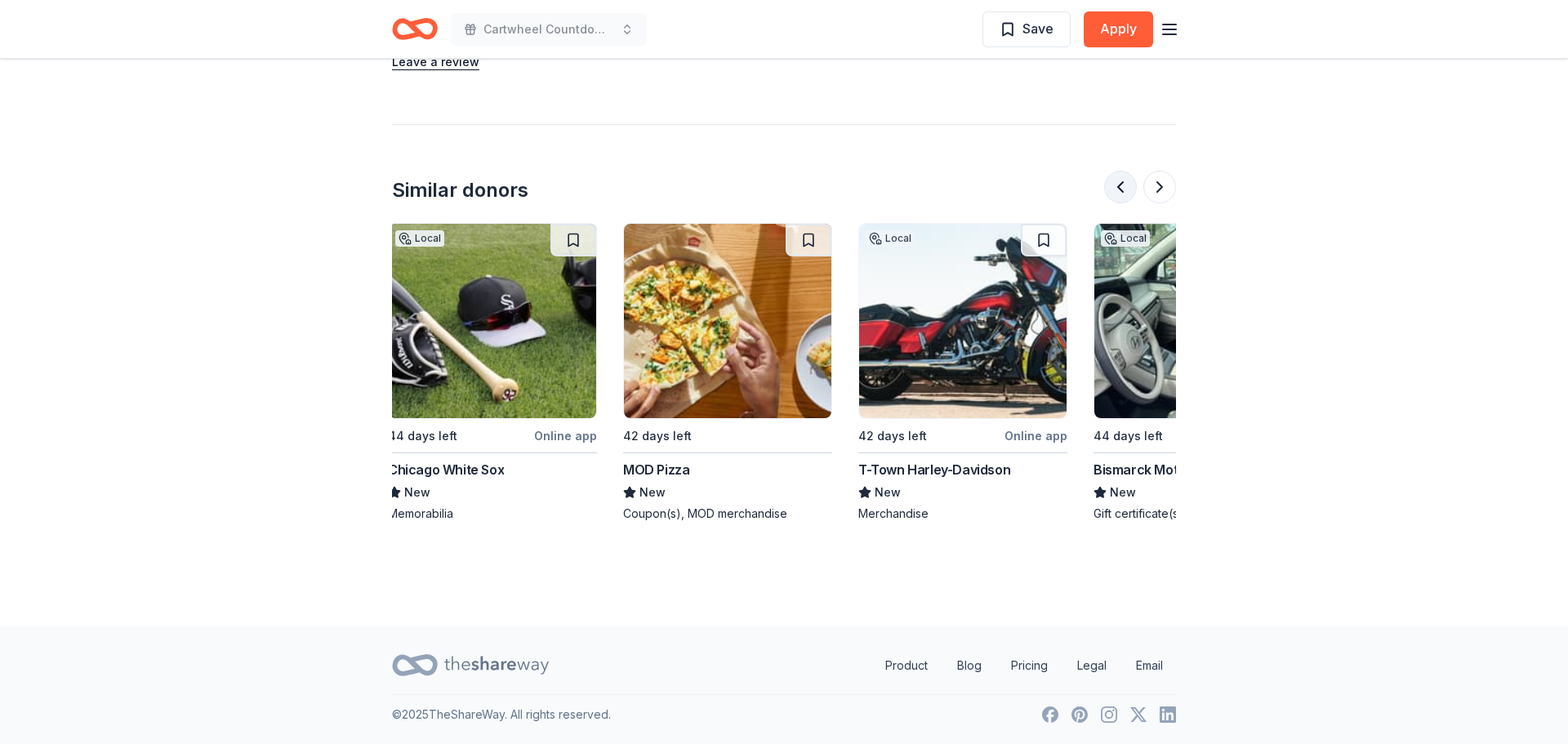
click at [1123, 184] on button at bounding box center [1120, 187] width 33 height 33
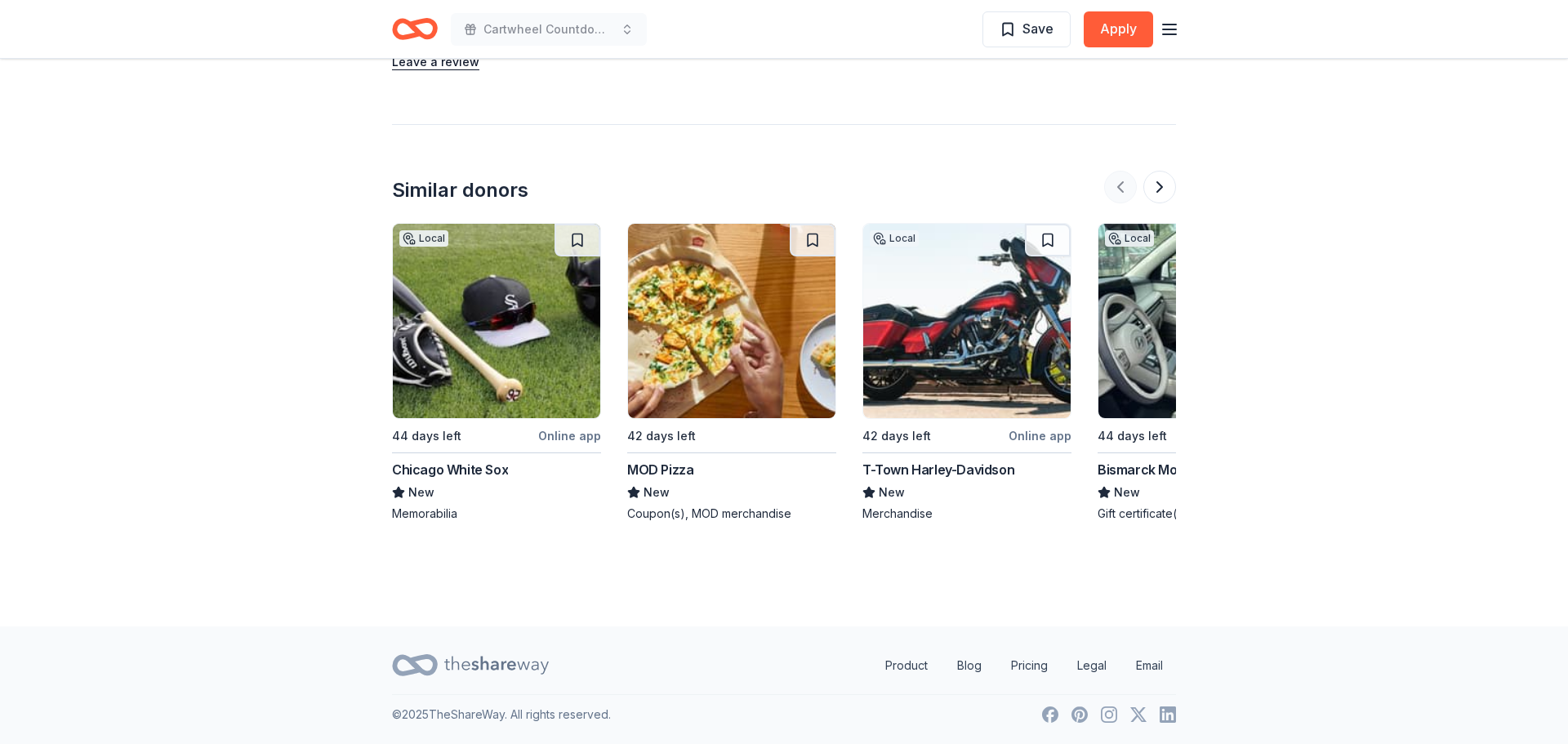
click at [1123, 184] on div at bounding box center [1139, 187] width 72 height 33
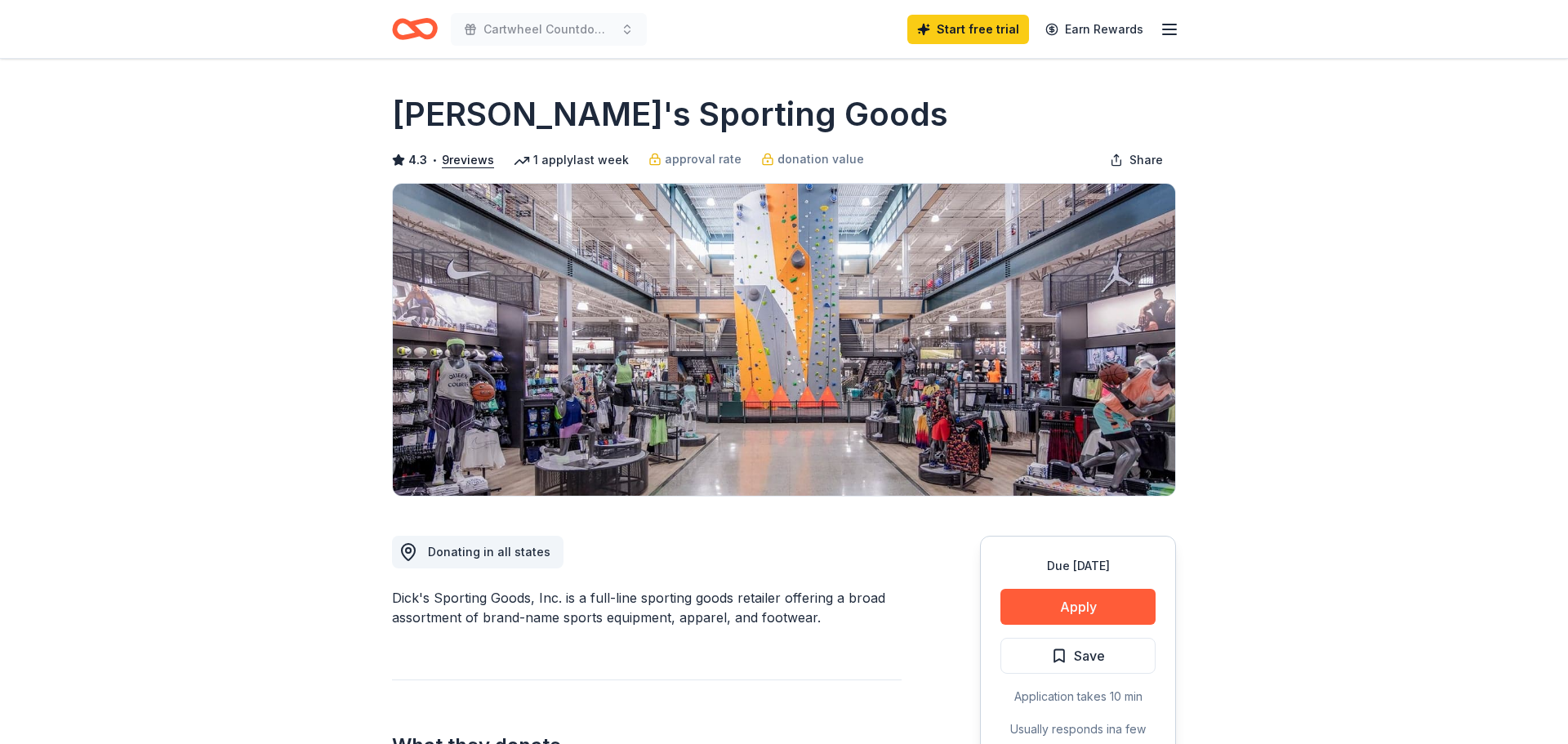
scroll to position [2, 0]
